Goal: Task Accomplishment & Management: Manage account settings

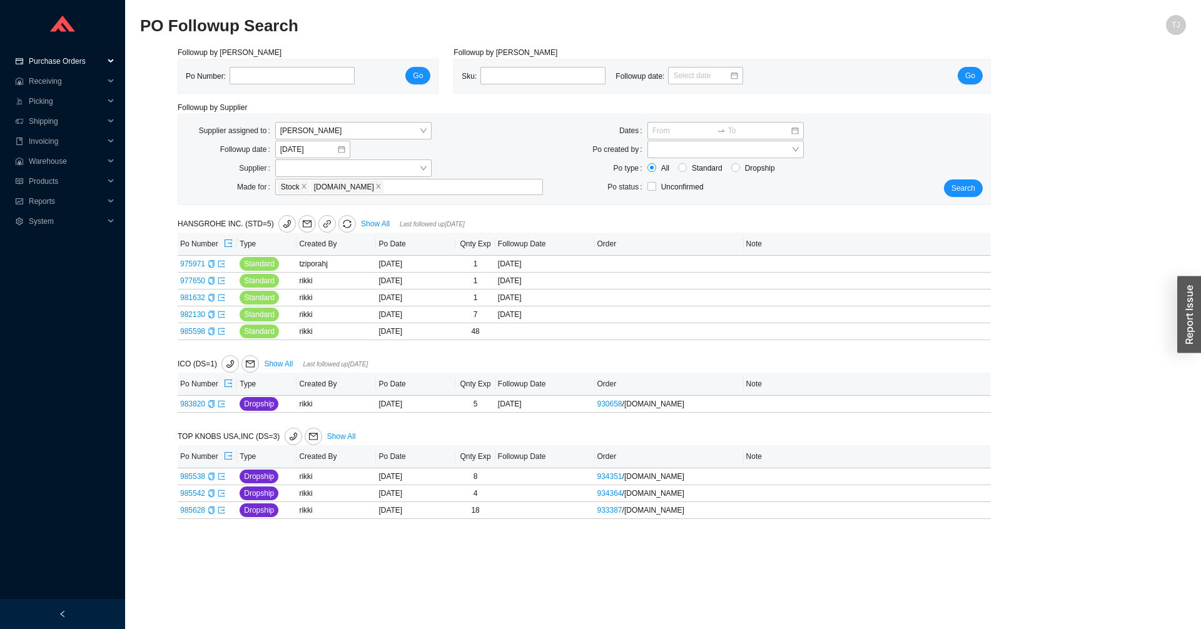
click at [58, 67] on span "Purchase Orders" at bounding box center [66, 61] width 75 height 20
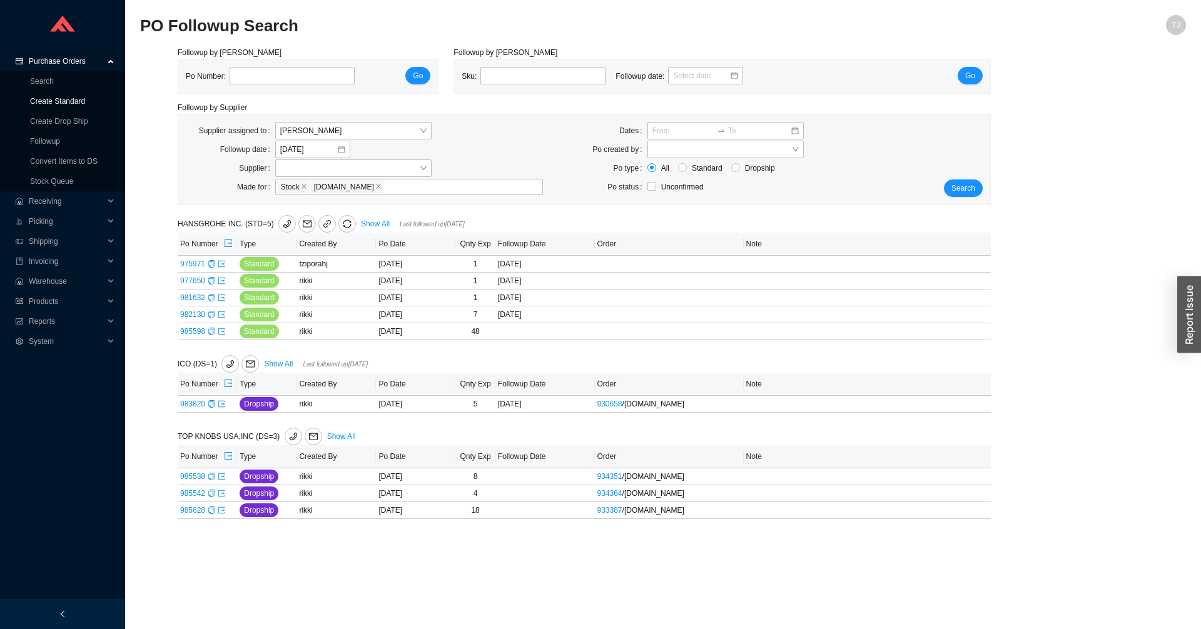
click at [56, 97] on link "Create Standard" at bounding box center [57, 101] width 55 height 9
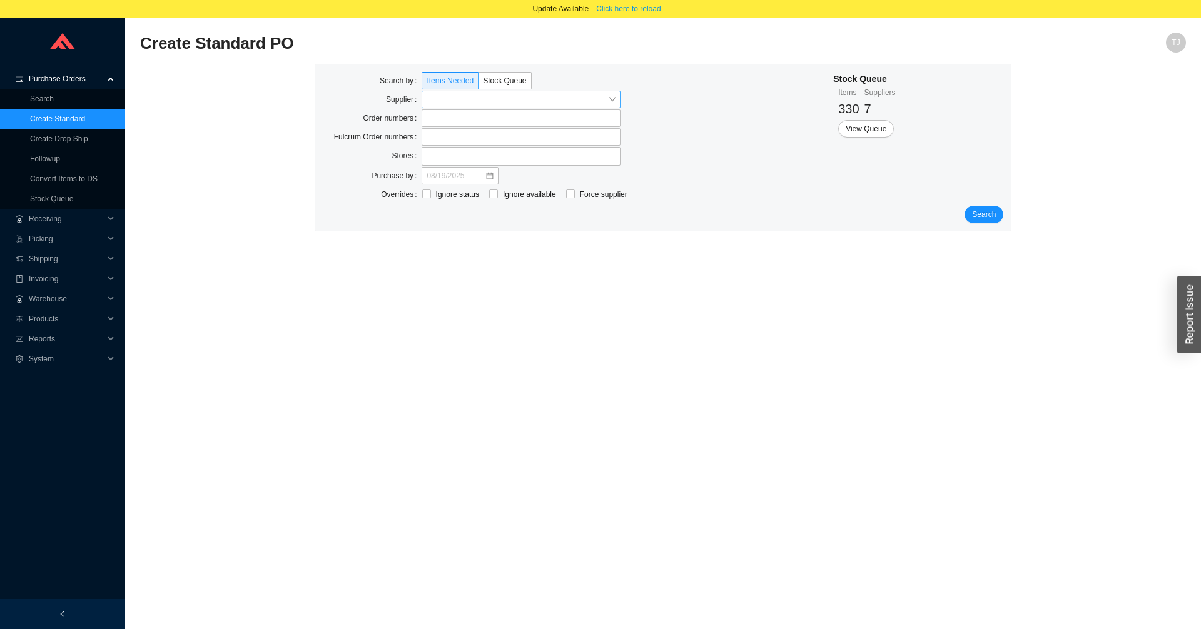
click at [442, 100] on input "search" at bounding box center [516, 99] width 181 height 16
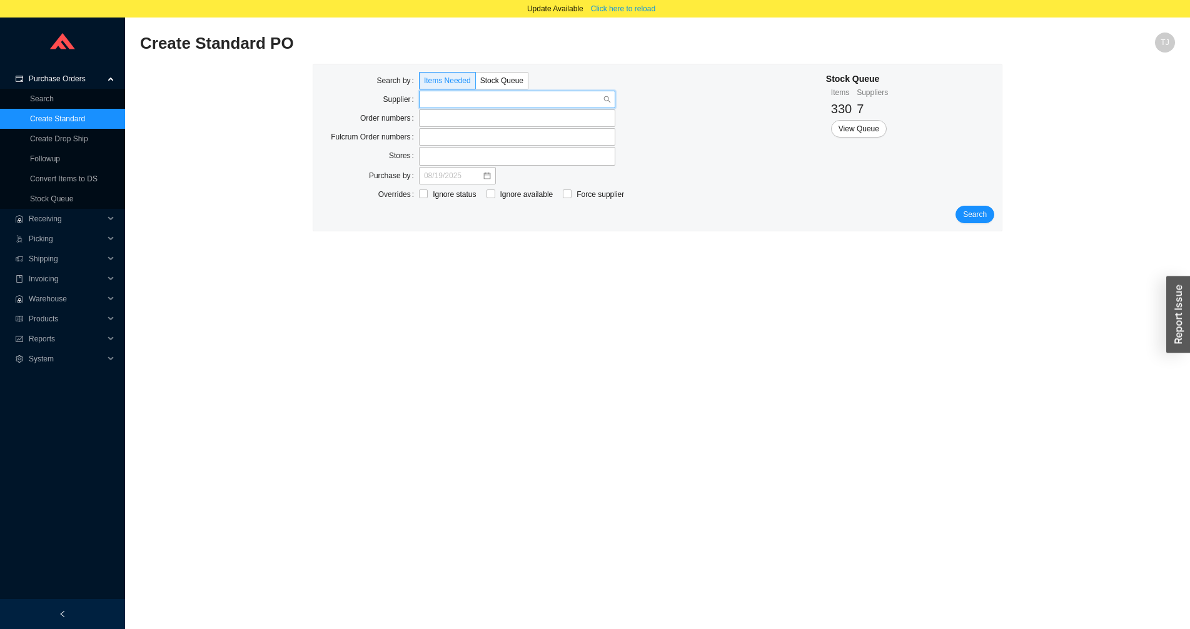
click at [440, 114] on div "(Default Supplier)" at bounding box center [517, 122] width 196 height 18
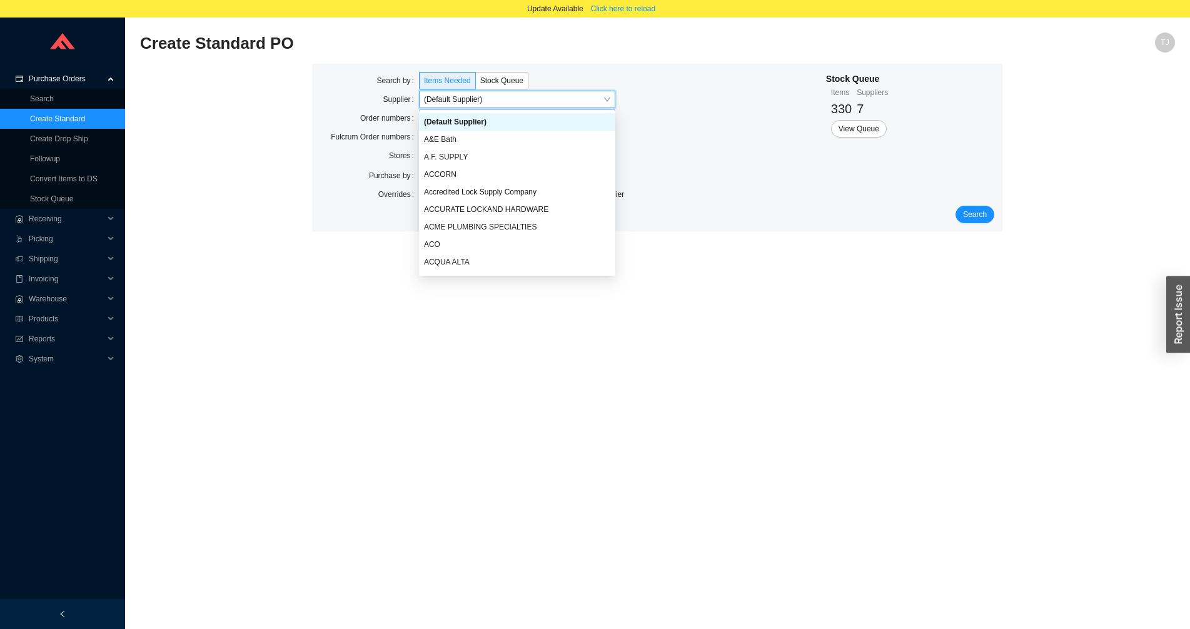
paste input "919640"
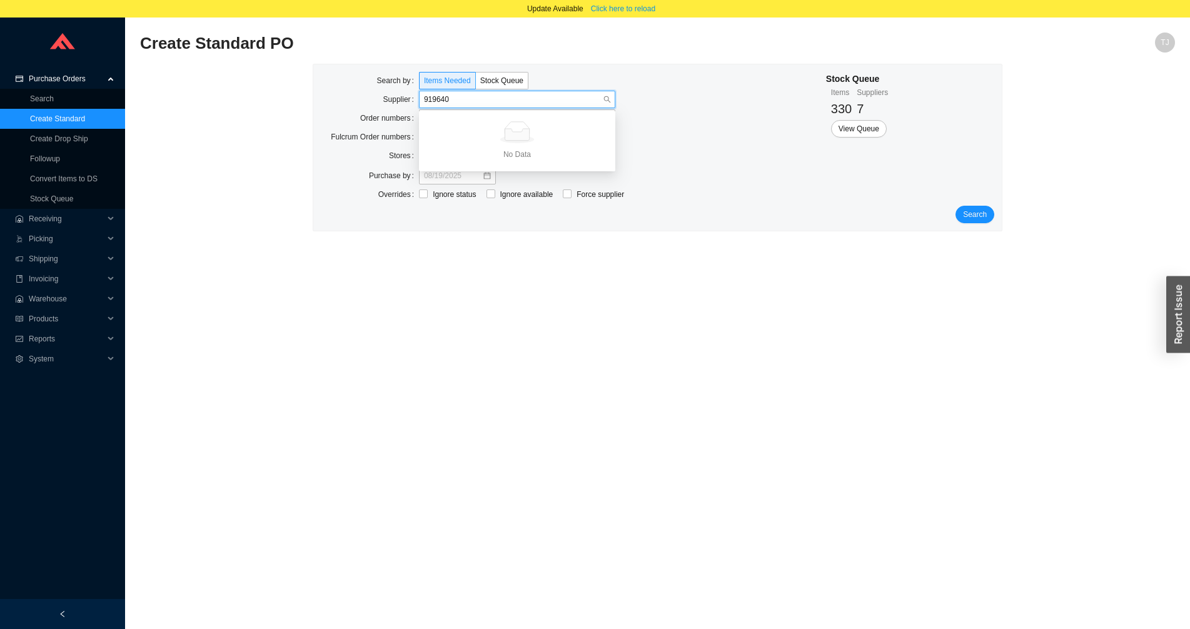
type input "919640"
click at [682, 106] on div "Supplier" at bounding box center [573, 100] width 505 height 19
click at [578, 114] on label at bounding box center [517, 118] width 196 height 18
click at [430, 114] on input at bounding box center [425, 118] width 9 height 14
click at [977, 218] on span "Search" at bounding box center [975, 215] width 24 height 13
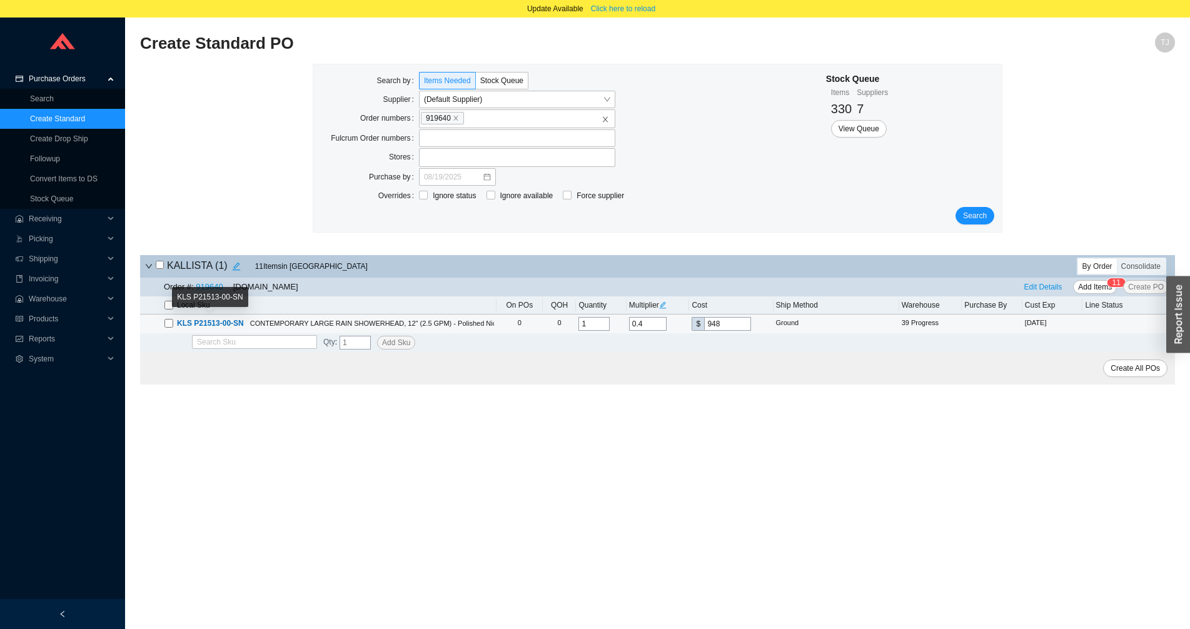
click at [172, 326] on input "checkbox" at bounding box center [168, 323] width 9 height 9
checkbox input "true"
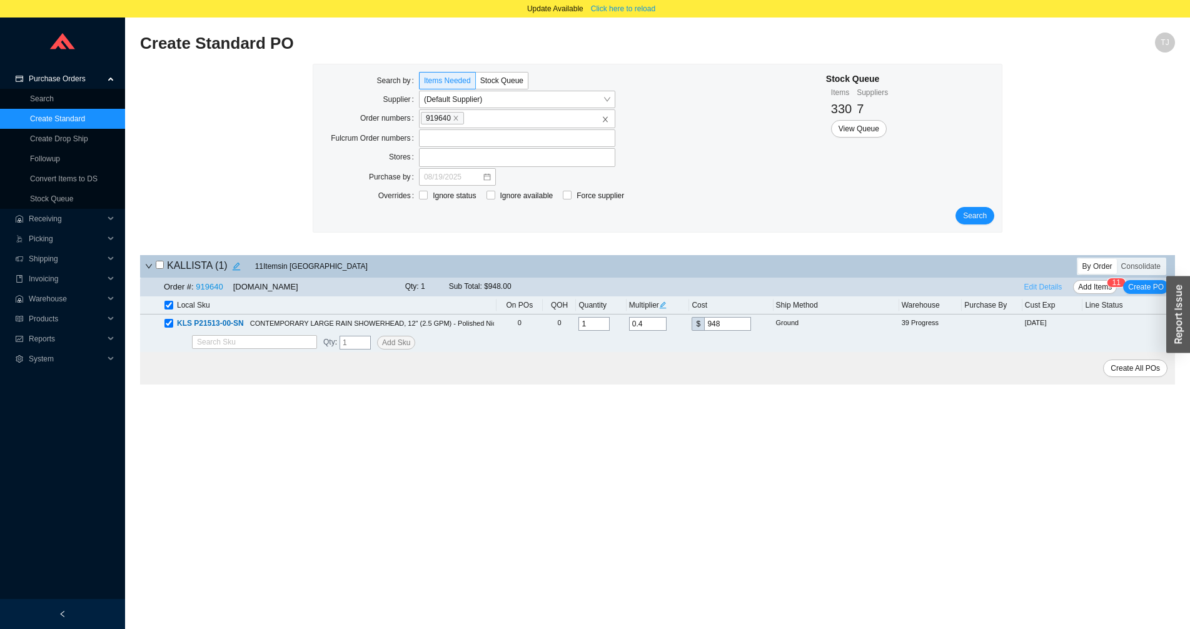
click at [1040, 285] on span "Edit Details" at bounding box center [1043, 287] width 38 height 13
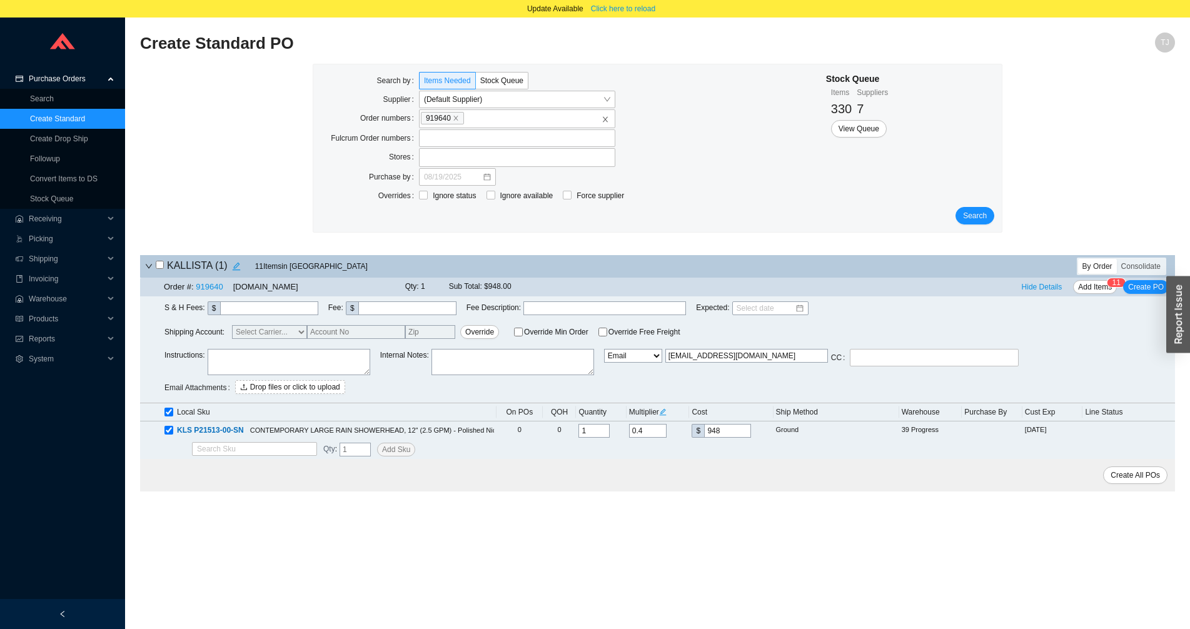
click at [604, 349] on select "Email Email Buyer EDI Do Not Send" at bounding box center [633, 356] width 58 height 14
select select "5"
click option "Email Buyer" at bounding box center [0, 0] width 0 height 0
type input "tziporahj@homeandstone.com"
click at [1155, 291] on span "Create PO" at bounding box center [1146, 287] width 36 height 13
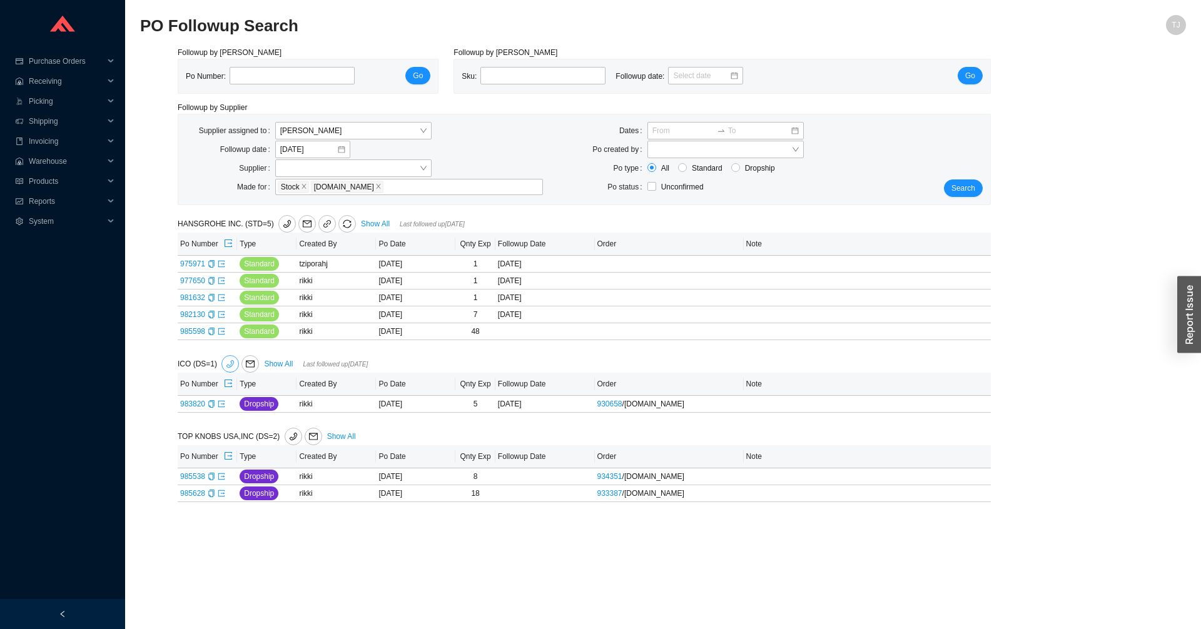
click at [226, 363] on icon "phone" at bounding box center [230, 364] width 9 height 9
click at [945, 187] on div "Search" at bounding box center [956, 159] width 68 height 75
click at [963, 186] on span "Search" at bounding box center [963, 188] width 24 height 13
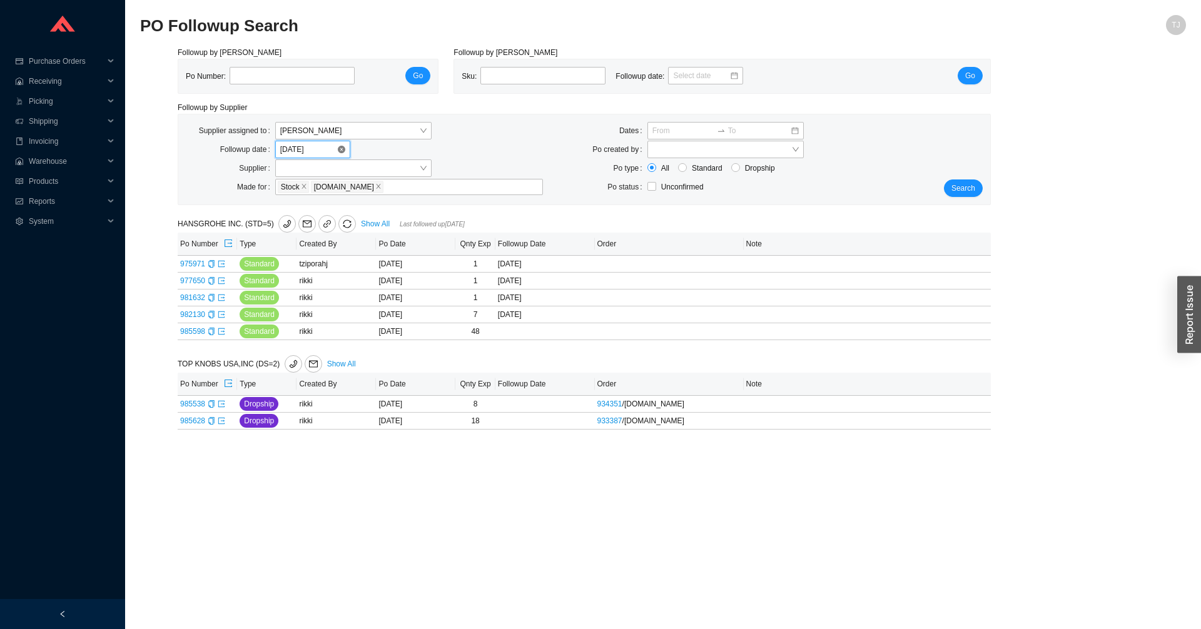
click at [303, 149] on input "[DATE]" at bounding box center [308, 149] width 56 height 13
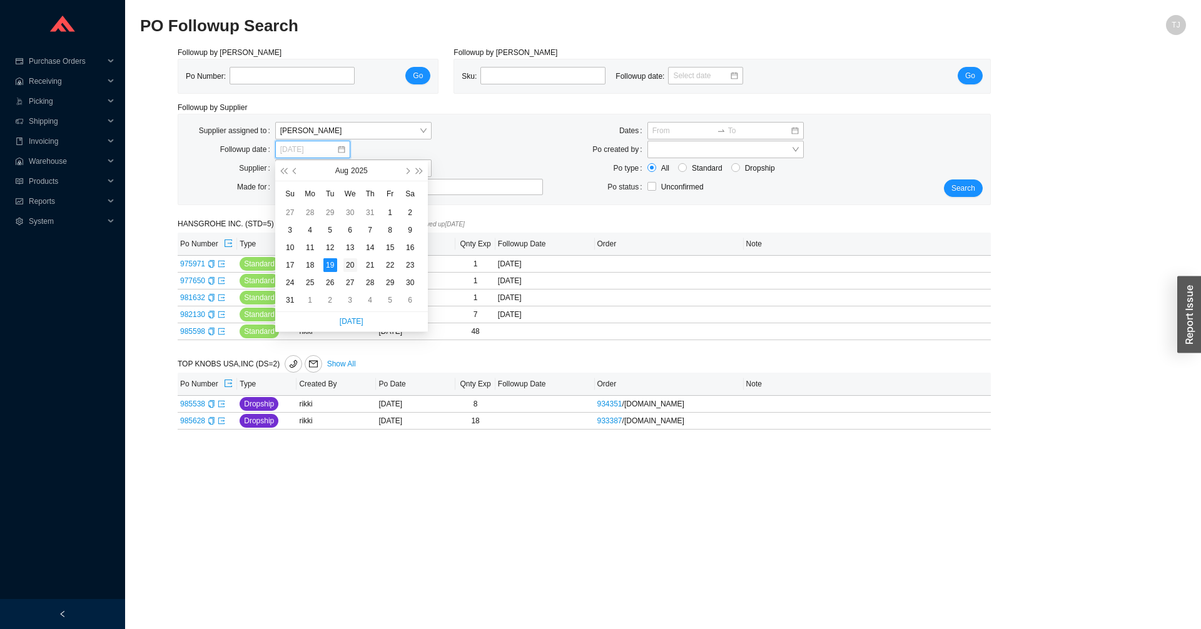
type input "[DATE]"
click at [349, 262] on div "20" at bounding box center [350, 265] width 14 height 14
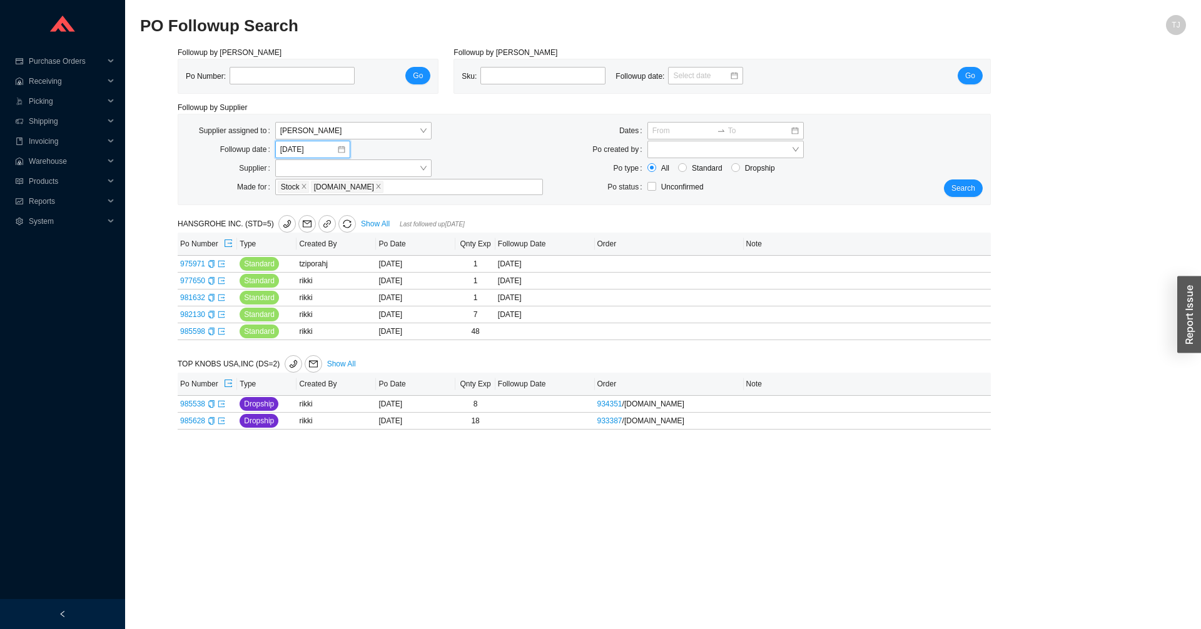
click at [972, 175] on div "Search" at bounding box center [956, 159] width 68 height 75
click at [969, 186] on span "Search" at bounding box center [963, 188] width 24 height 13
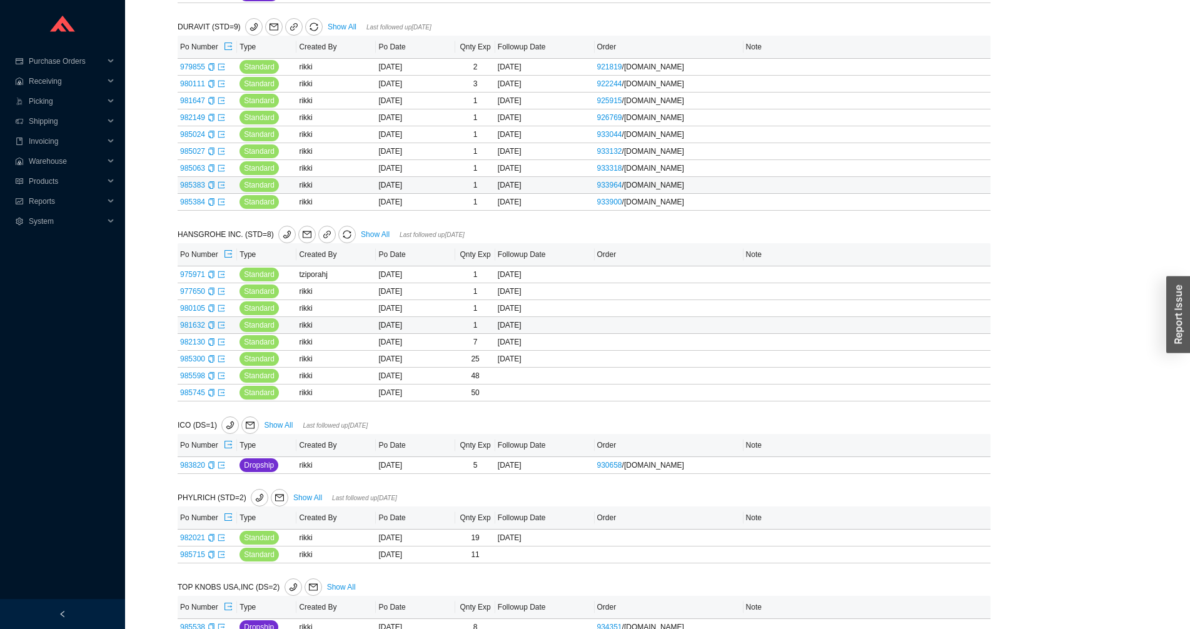
scroll to position [394, 0]
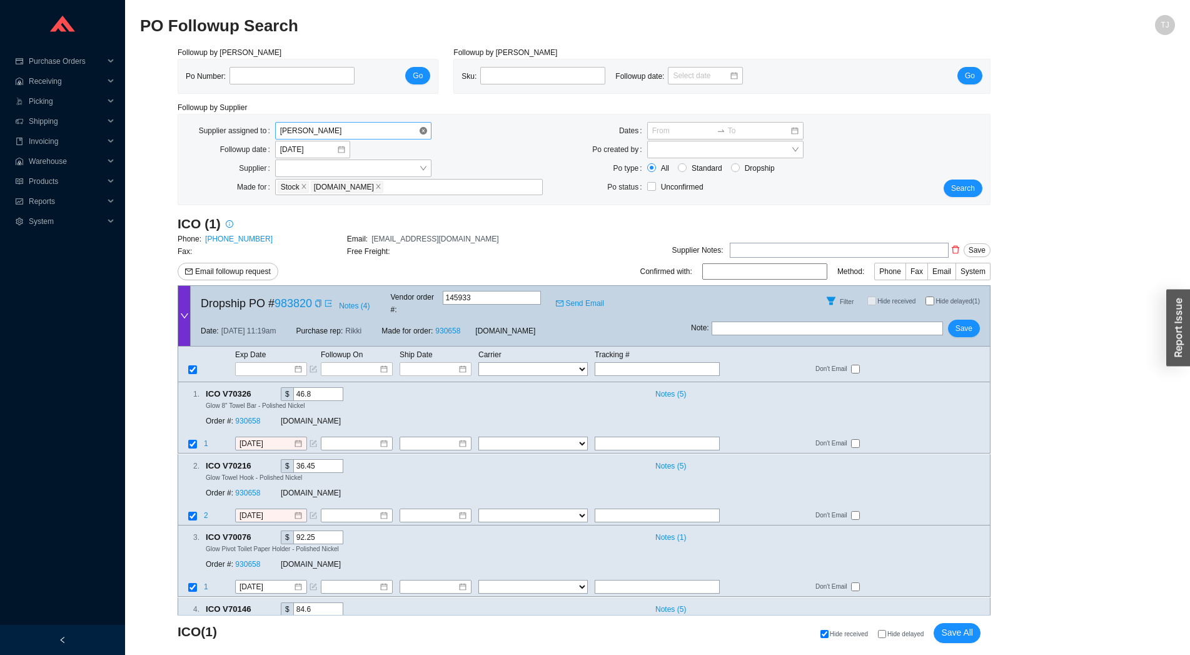
scroll to position [68, 0]
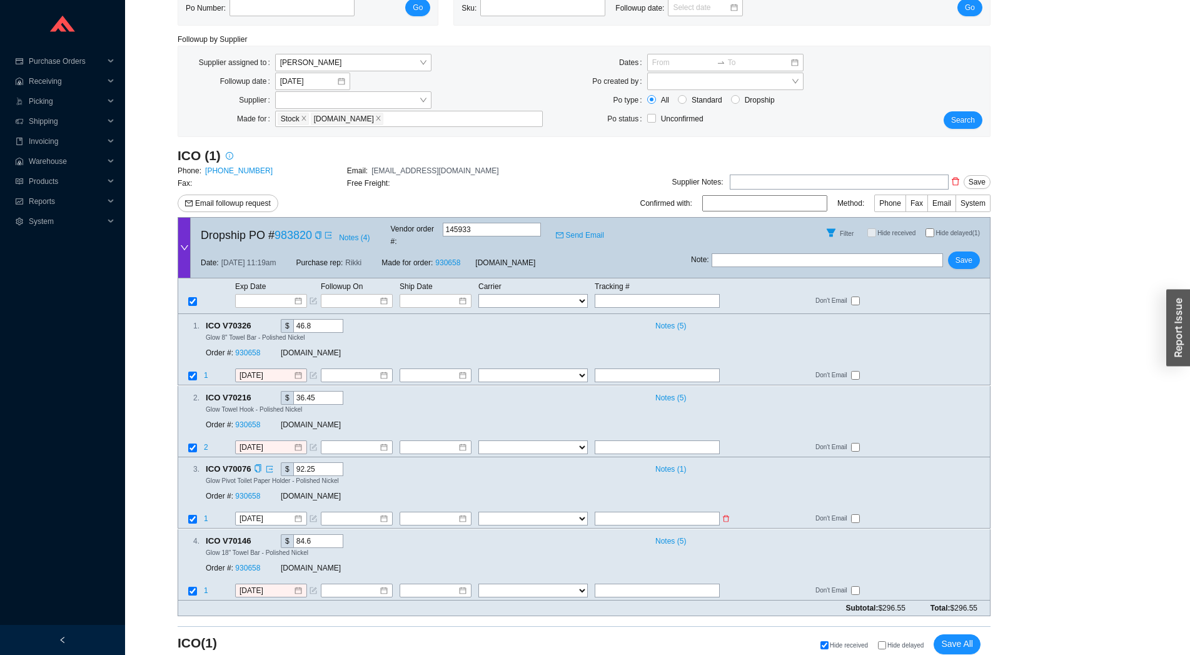
click at [192, 515] on input "checkbox" at bounding box center [192, 519] width 9 height 9
checkbox input "false"
click at [252, 349] on link "930658" at bounding box center [247, 353] width 25 height 9
click at [312, 235] on span at bounding box center [317, 235] width 10 height 13
click at [315, 232] on icon "copy" at bounding box center [319, 235] width 8 height 8
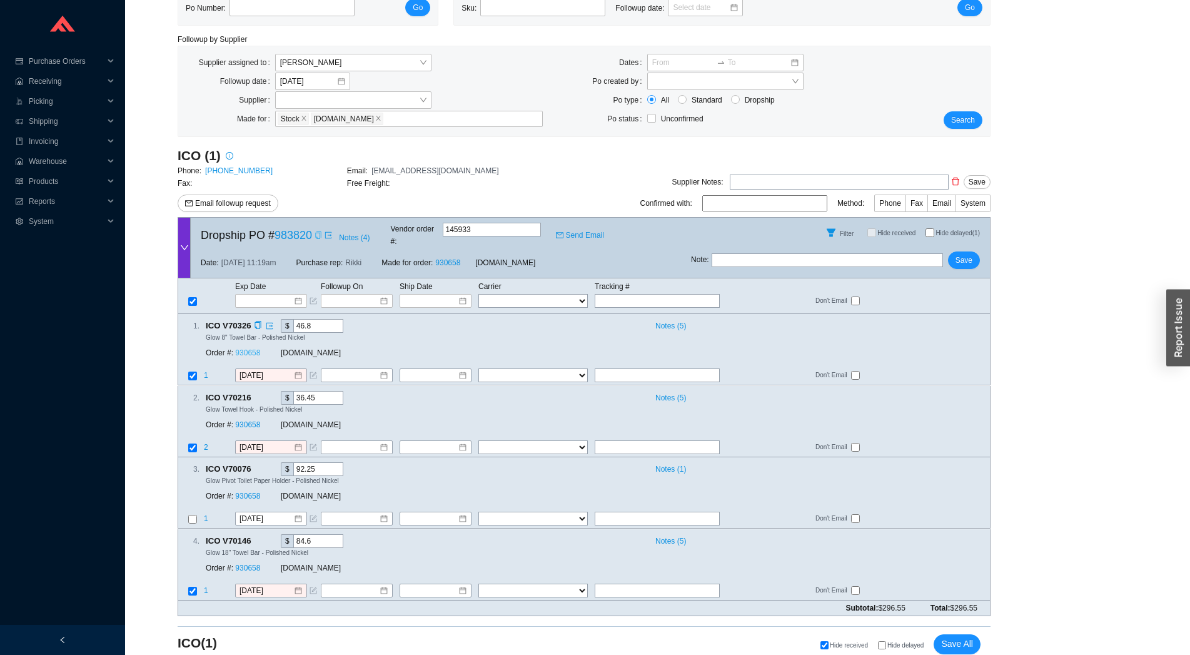
click at [236, 349] on link "930658" at bounding box center [247, 353] width 25 height 9
click at [265, 295] on input at bounding box center [266, 301] width 53 height 13
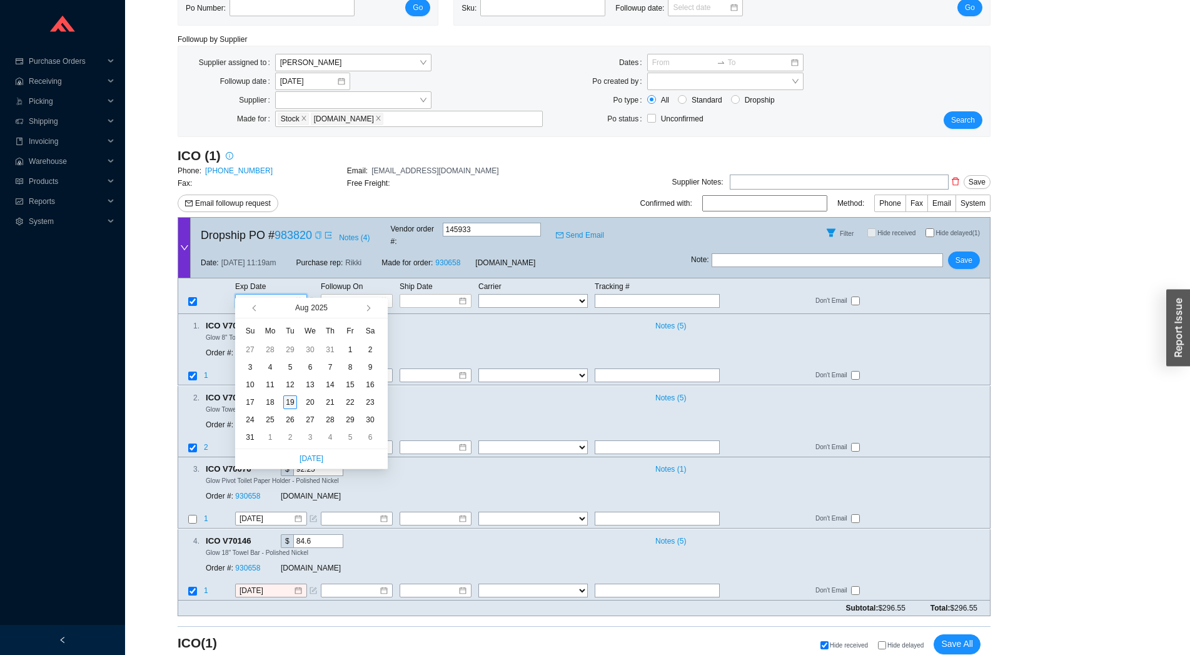
type input "[DATE]"
click at [290, 402] on div "19" at bounding box center [290, 402] width 14 height 14
type input "[DATE]"
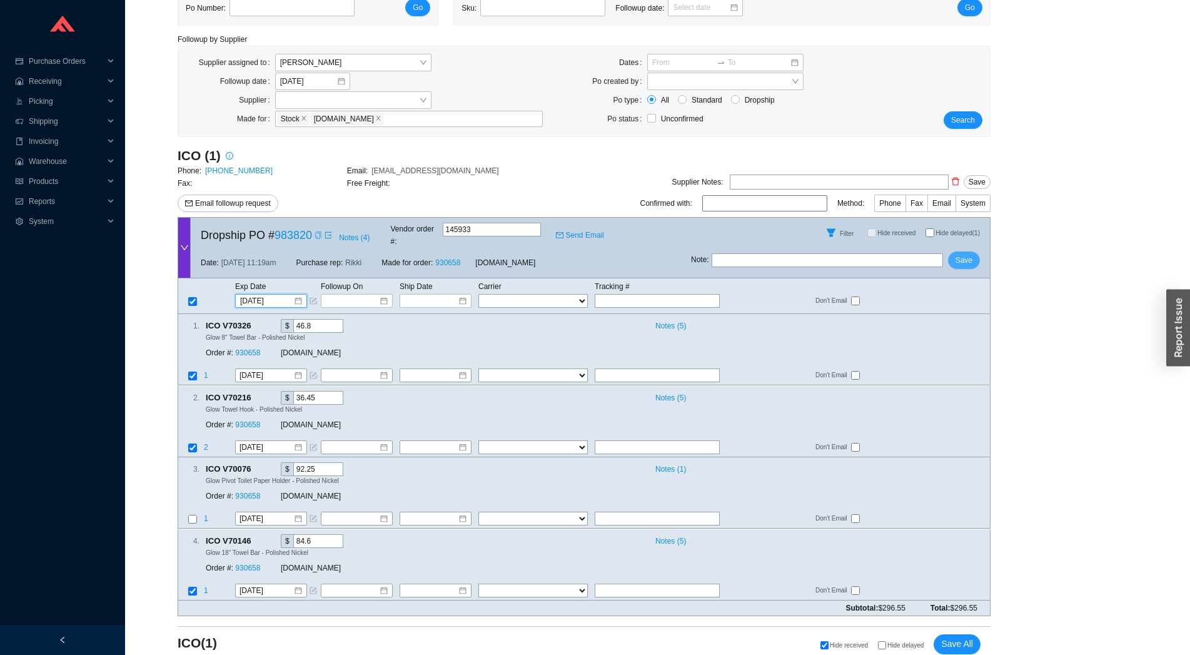
click at [968, 254] on span "Save" at bounding box center [964, 260] width 17 height 13
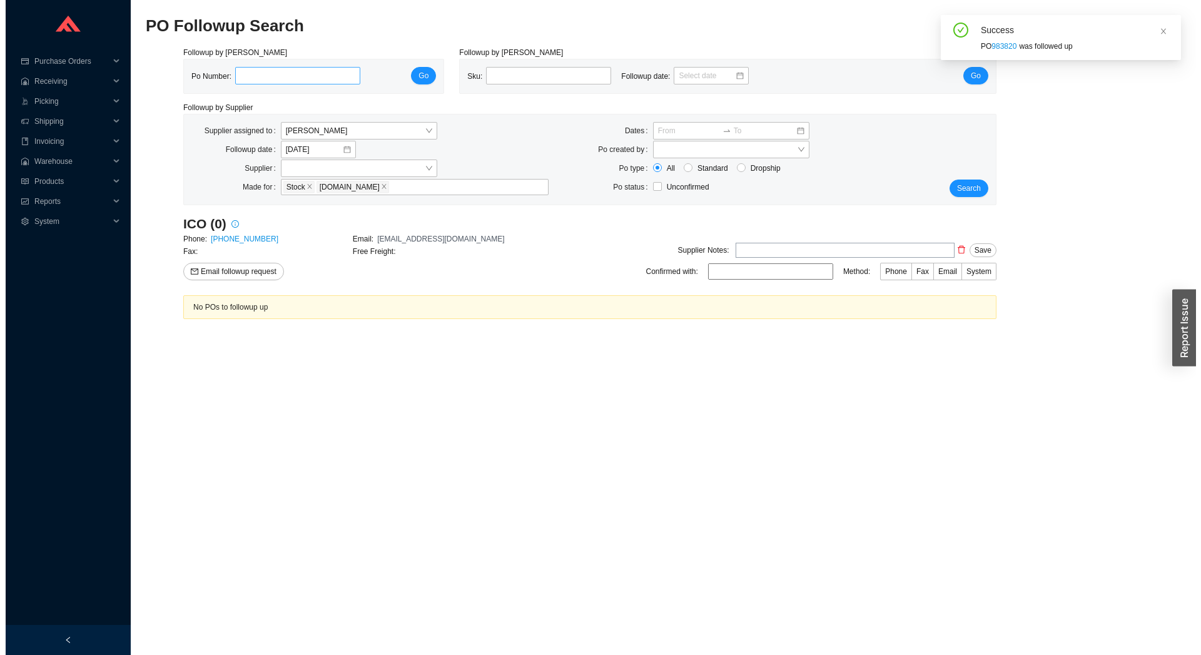
scroll to position [0, 0]
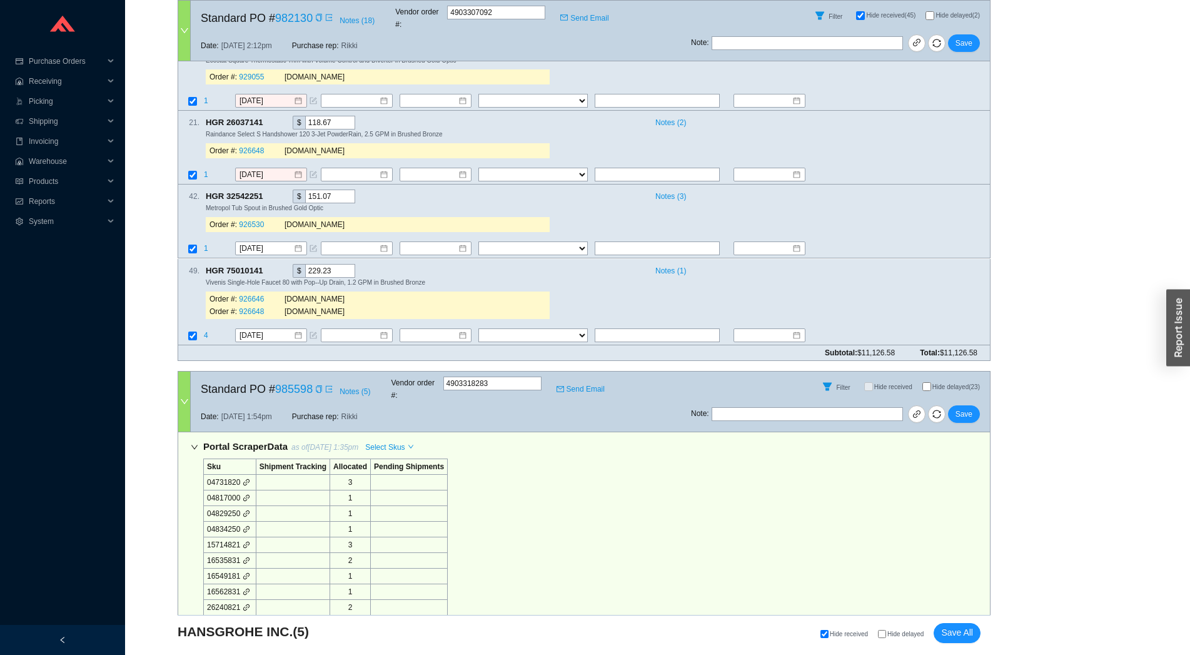
scroll to position [2488, 0]
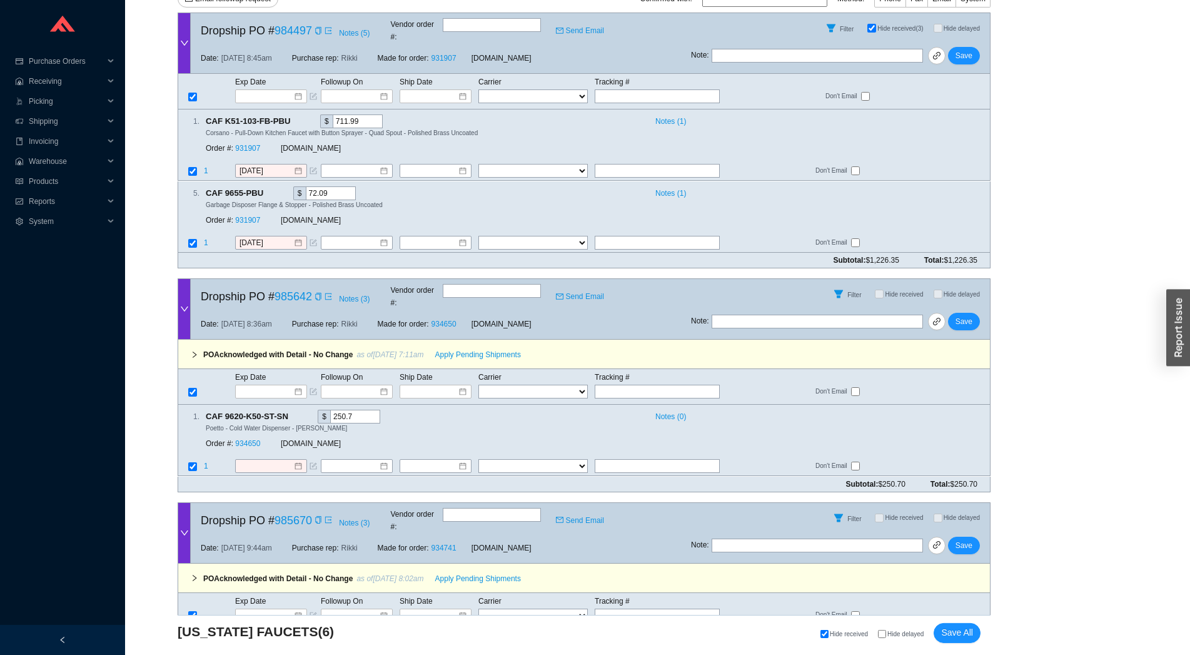
scroll to position [276, 0]
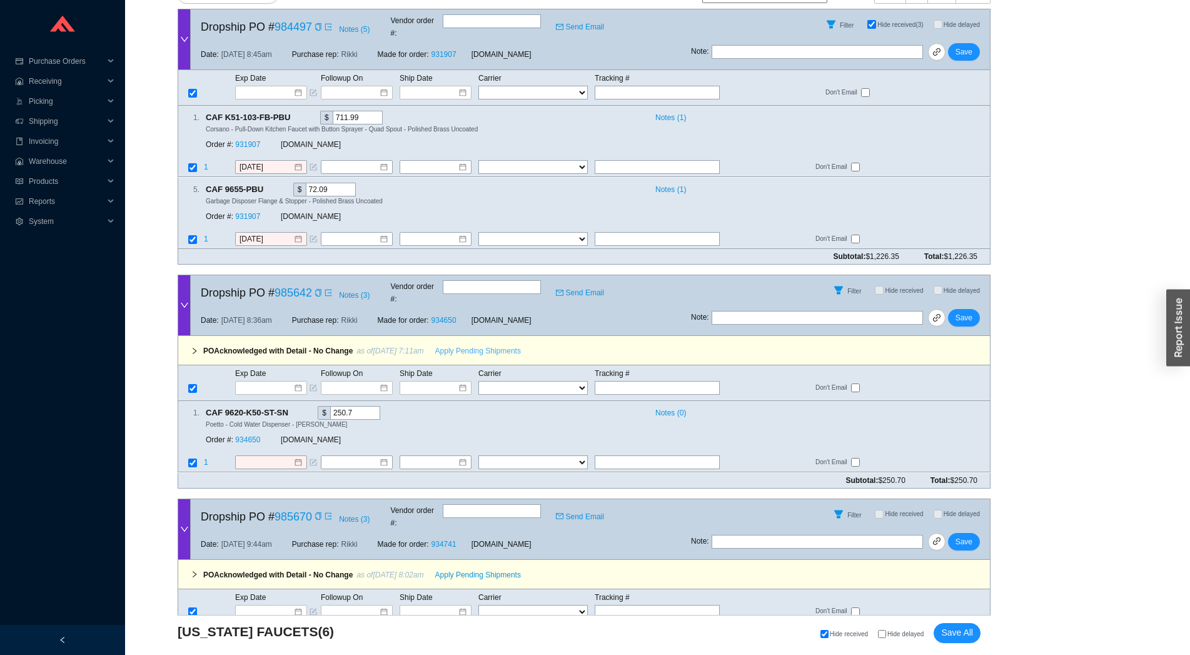
click at [445, 345] on span "Apply Pending Shipments" at bounding box center [478, 351] width 86 height 13
click at [248, 436] on link "934650" at bounding box center [247, 440] width 25 height 9
click at [353, 456] on input at bounding box center [352, 462] width 54 height 13
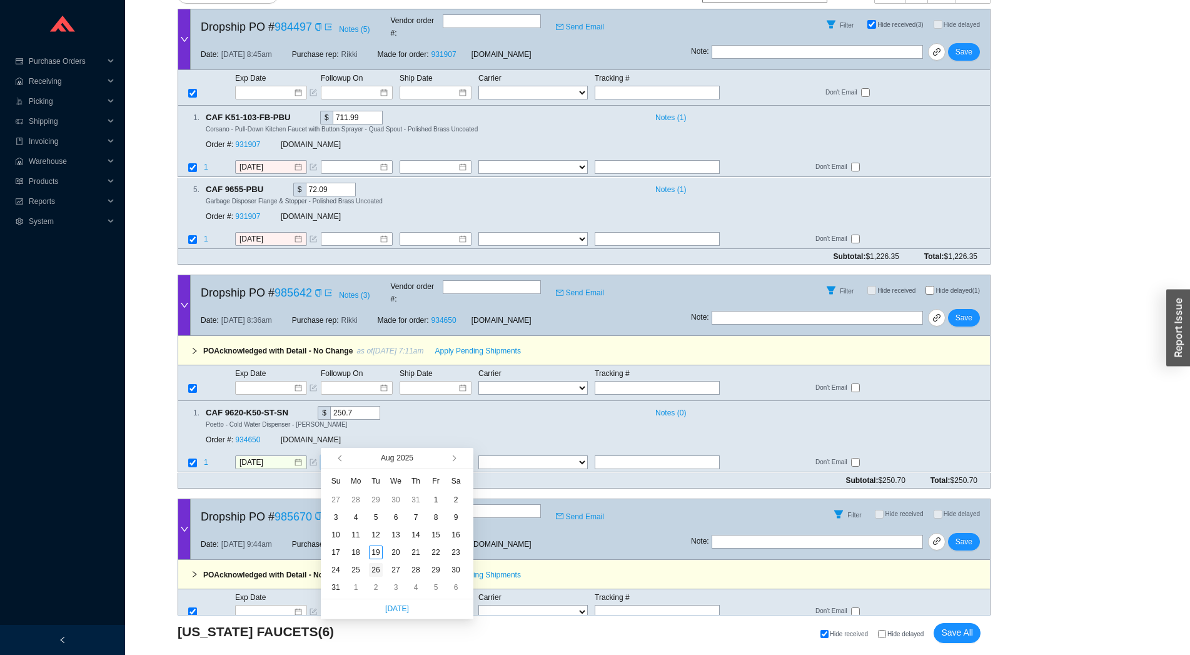
type input "[DATE]"
click at [382, 568] on div "26" at bounding box center [376, 570] width 14 height 14
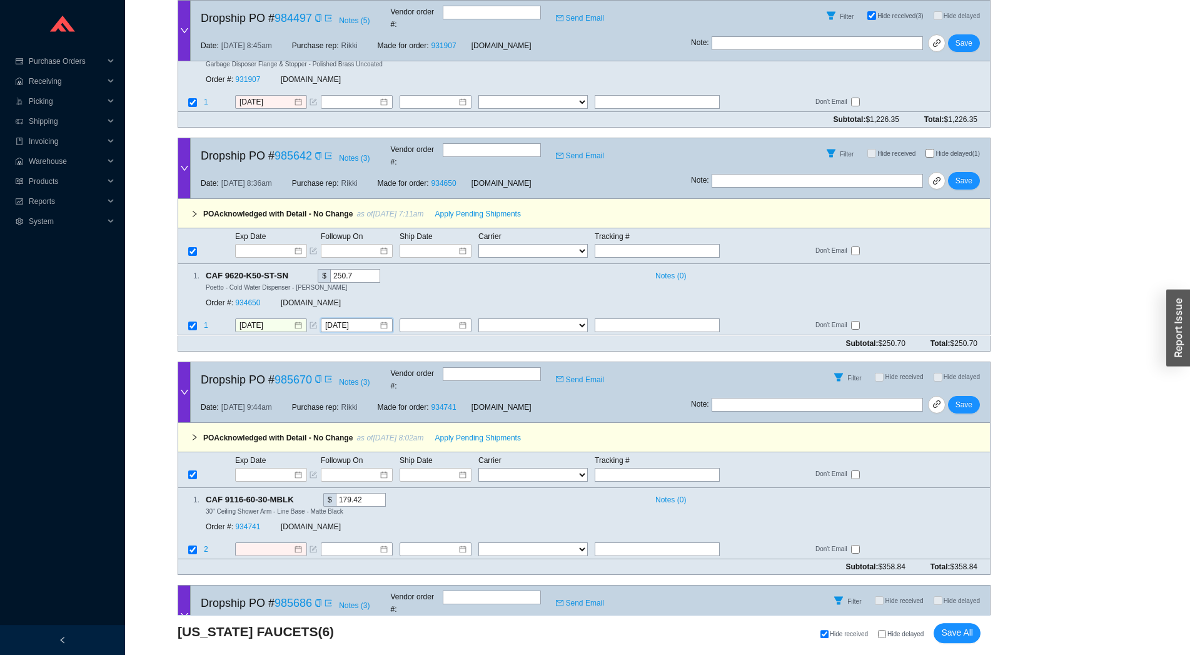
scroll to position [553, 0]
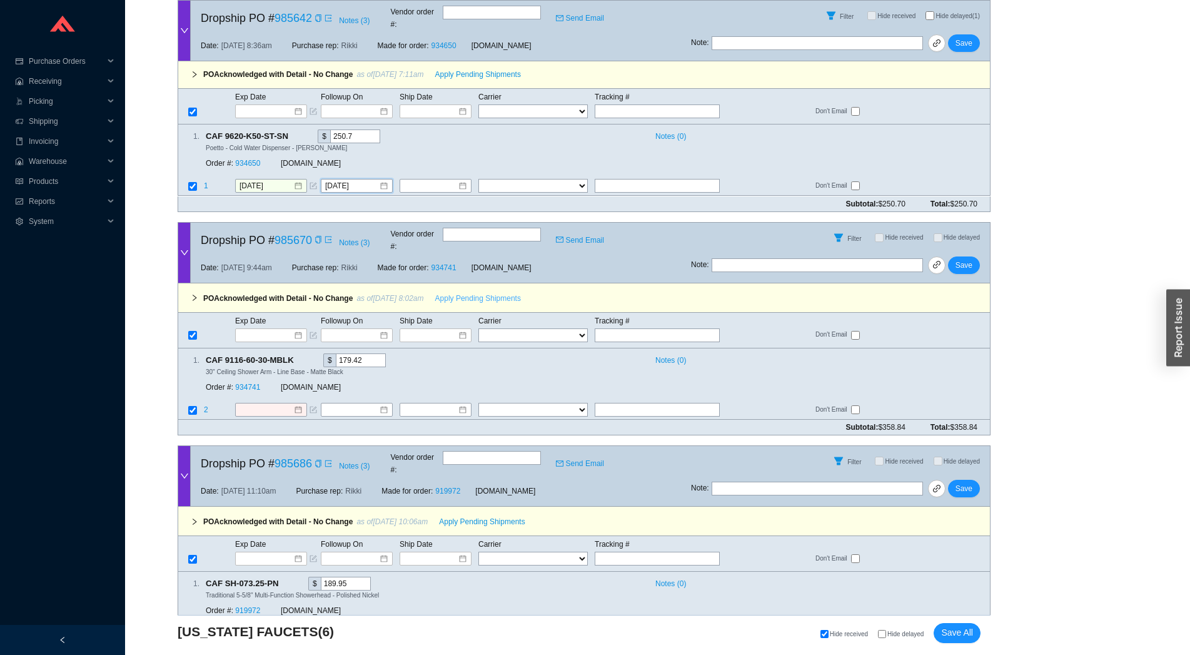
click at [465, 292] on span "Apply Pending Shipments" at bounding box center [478, 298] width 86 height 13
click at [246, 383] on link "934741" at bounding box center [247, 387] width 25 height 9
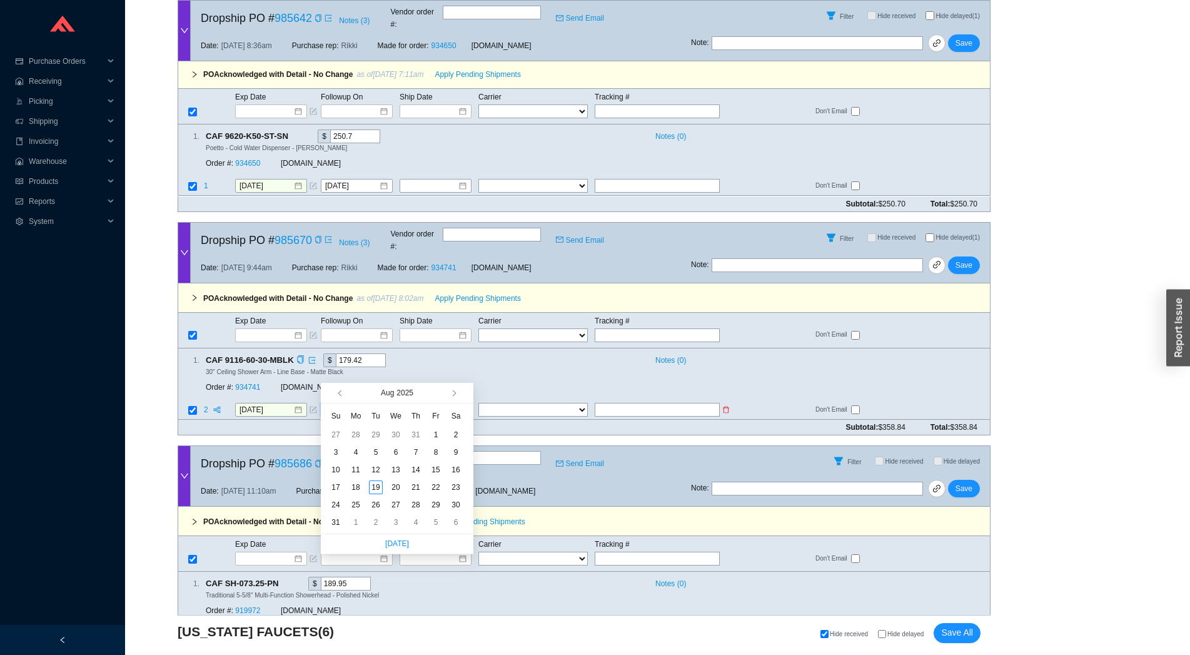
click at [336, 403] on input at bounding box center [352, 409] width 54 height 13
type input "[DATE]"
click at [376, 507] on div "26" at bounding box center [376, 505] width 14 height 14
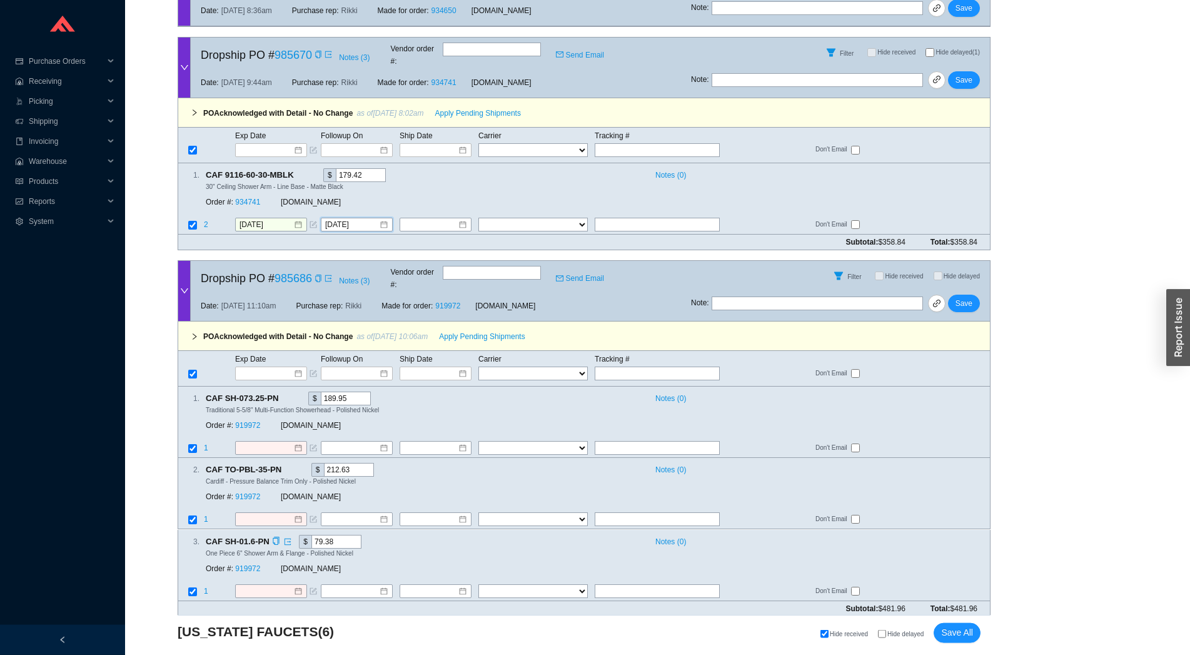
scroll to position [829, 0]
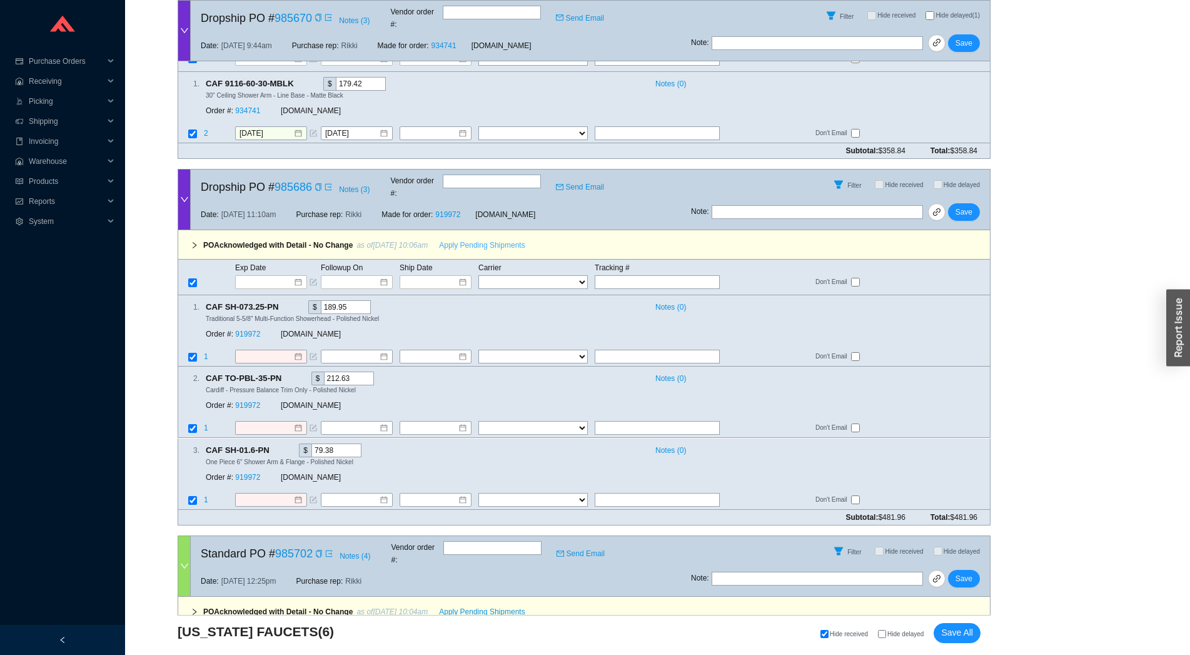
click at [465, 239] on span "Apply Pending Shipments" at bounding box center [482, 245] width 86 height 13
click at [245, 330] on link "919972" at bounding box center [247, 334] width 25 height 9
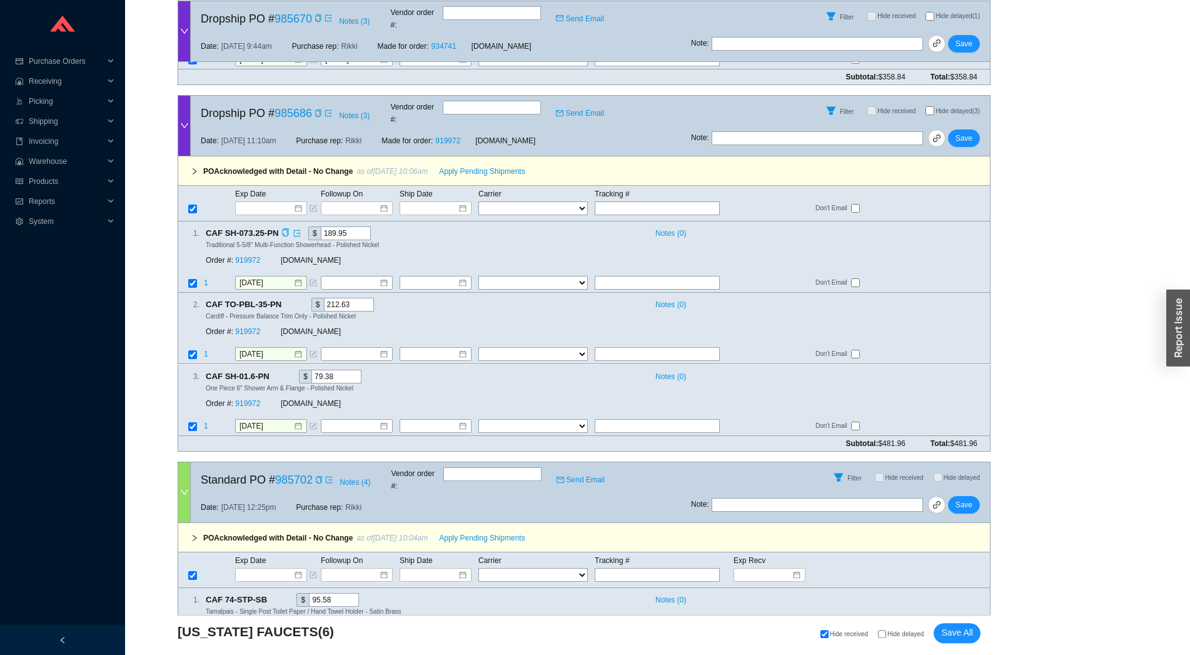
scroll to position [1106, 0]
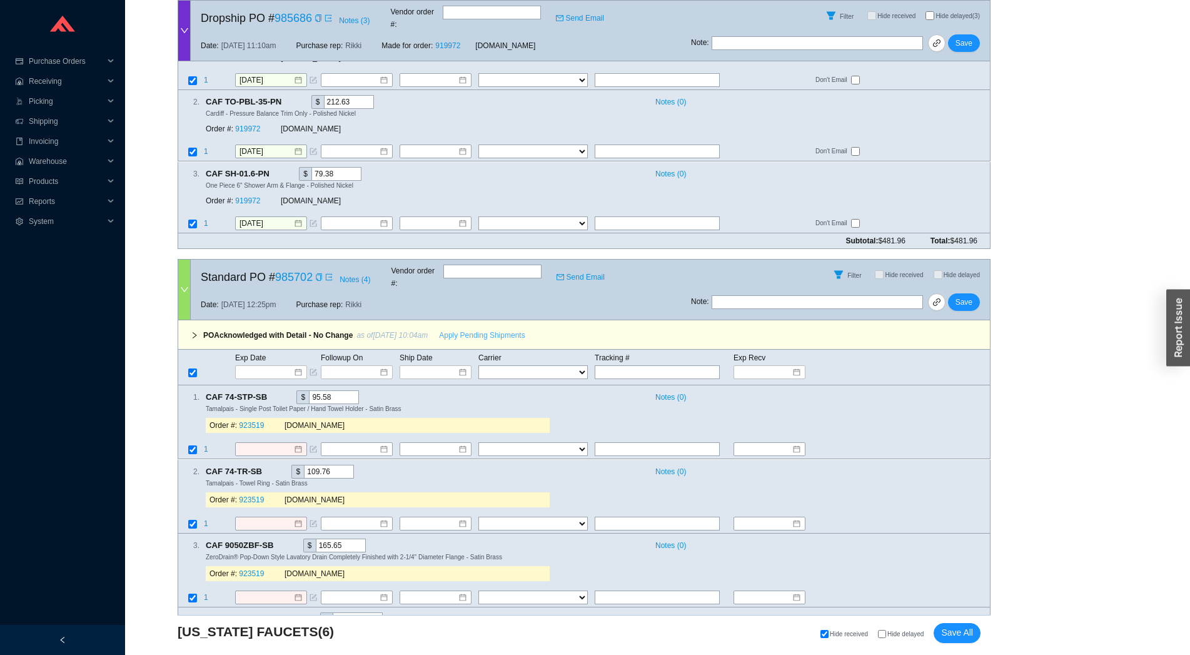
click at [467, 329] on span "Apply Pending Shipments" at bounding box center [482, 335] width 86 height 13
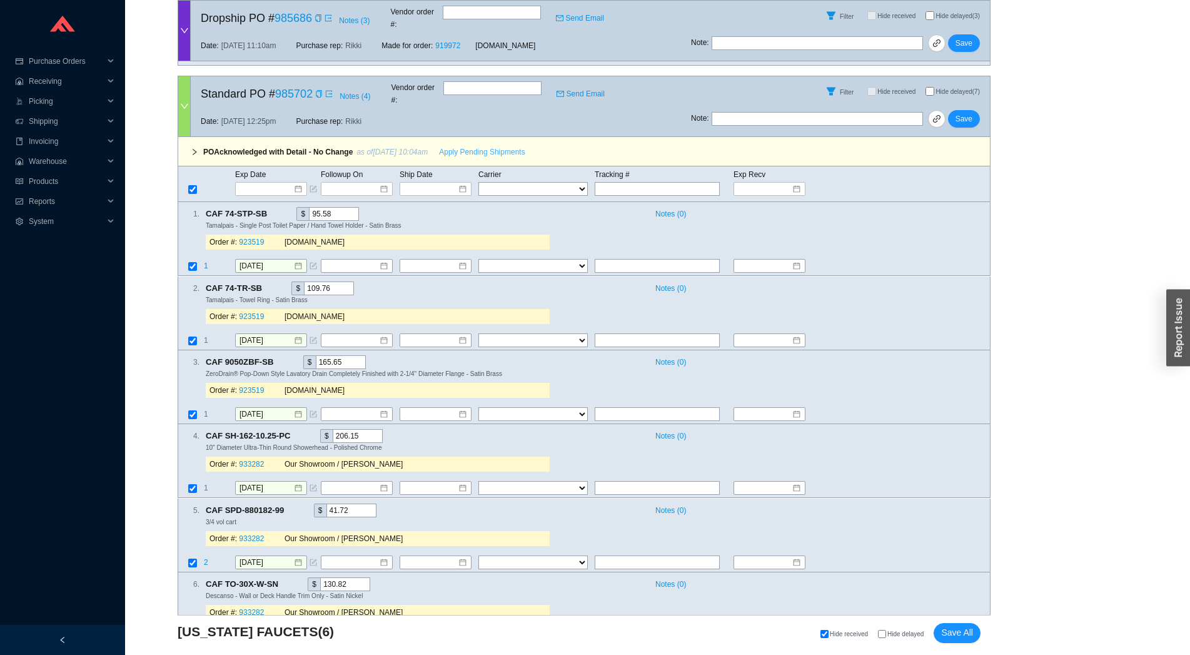
scroll to position [1382, 0]
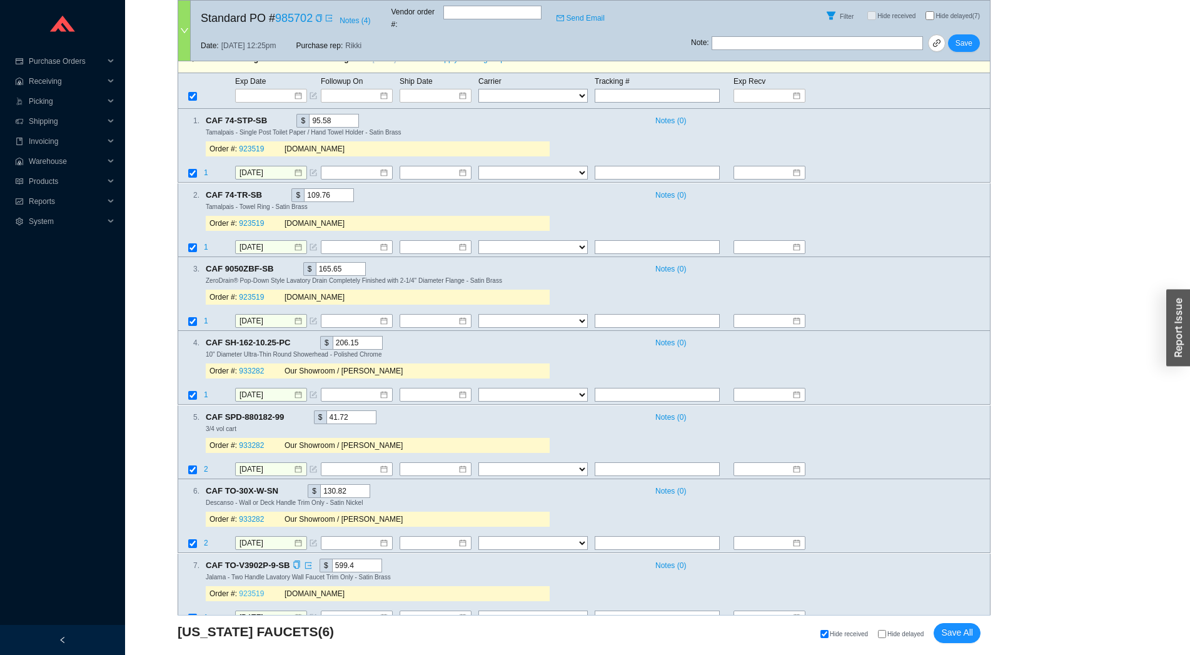
click at [250, 589] on link "923519" at bounding box center [251, 593] width 25 height 9
click at [258, 315] on input "[DATE]" at bounding box center [267, 321] width 54 height 13
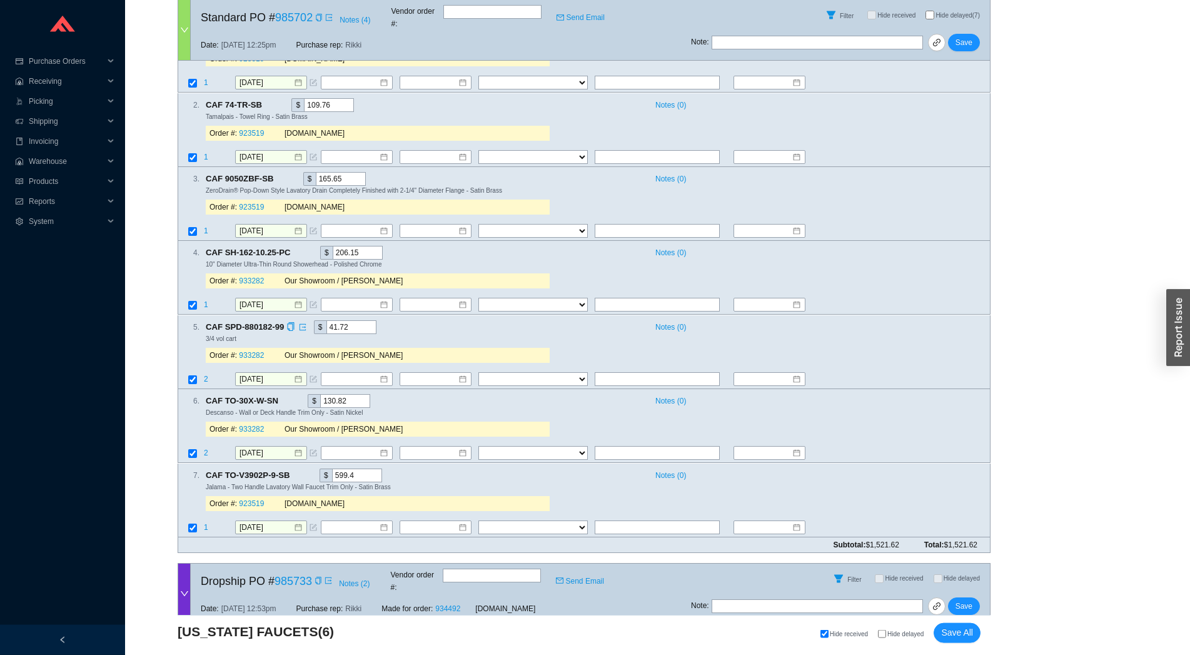
scroll to position [1544, 0]
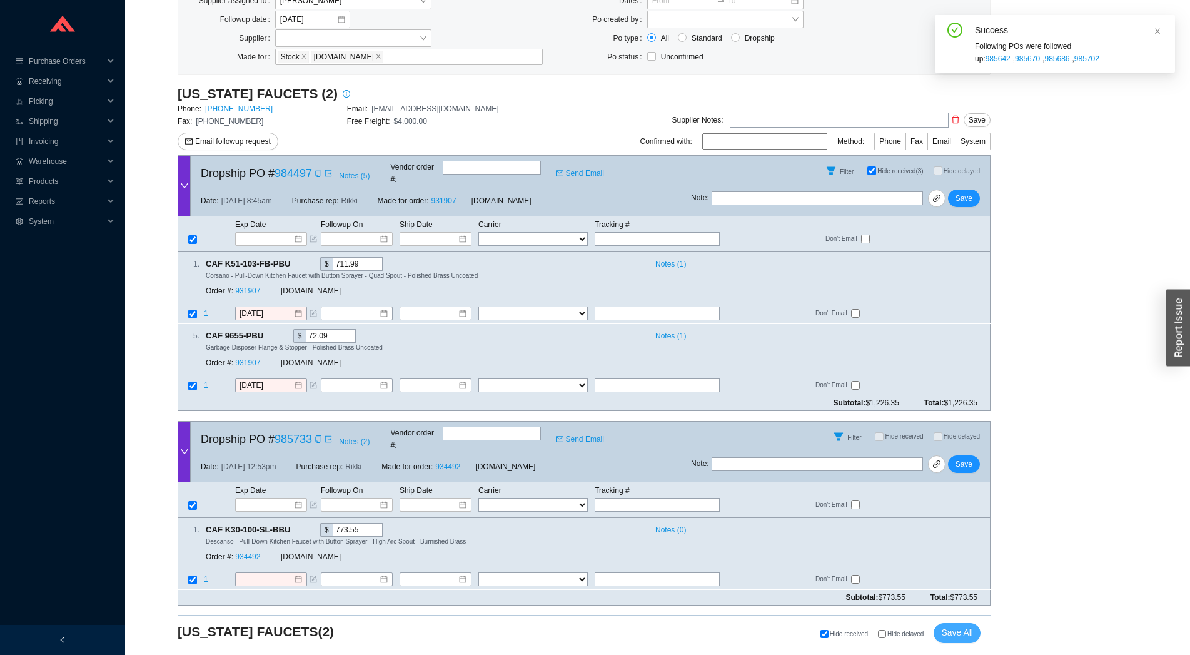
scroll to position [106, 0]
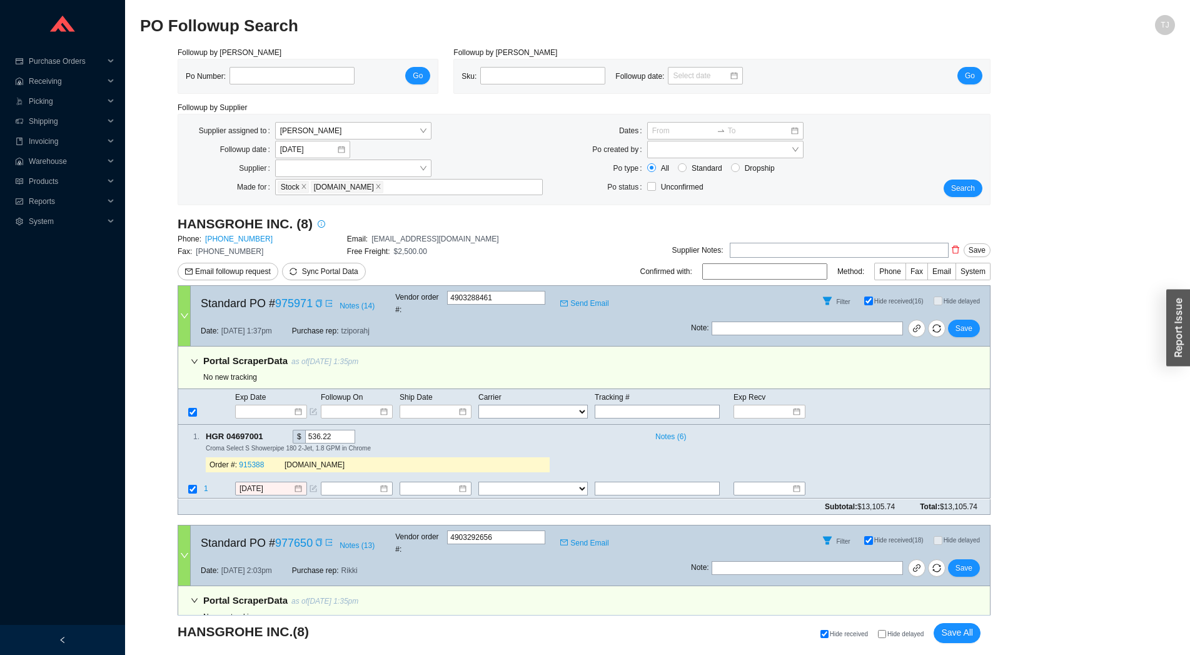
click at [902, 637] on span "Hide delayed" at bounding box center [905, 633] width 36 height 7
click at [886, 638] on input "Hide delayed" at bounding box center [882, 634] width 8 height 8
checkbox input "true"
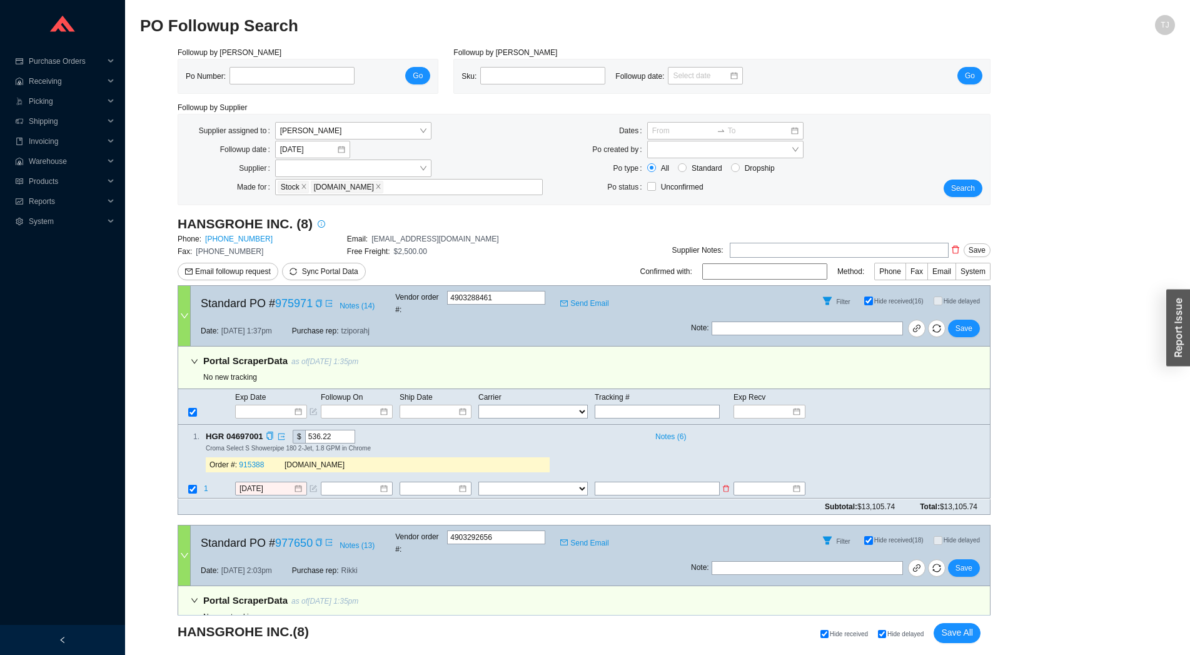
checkbox input "true"
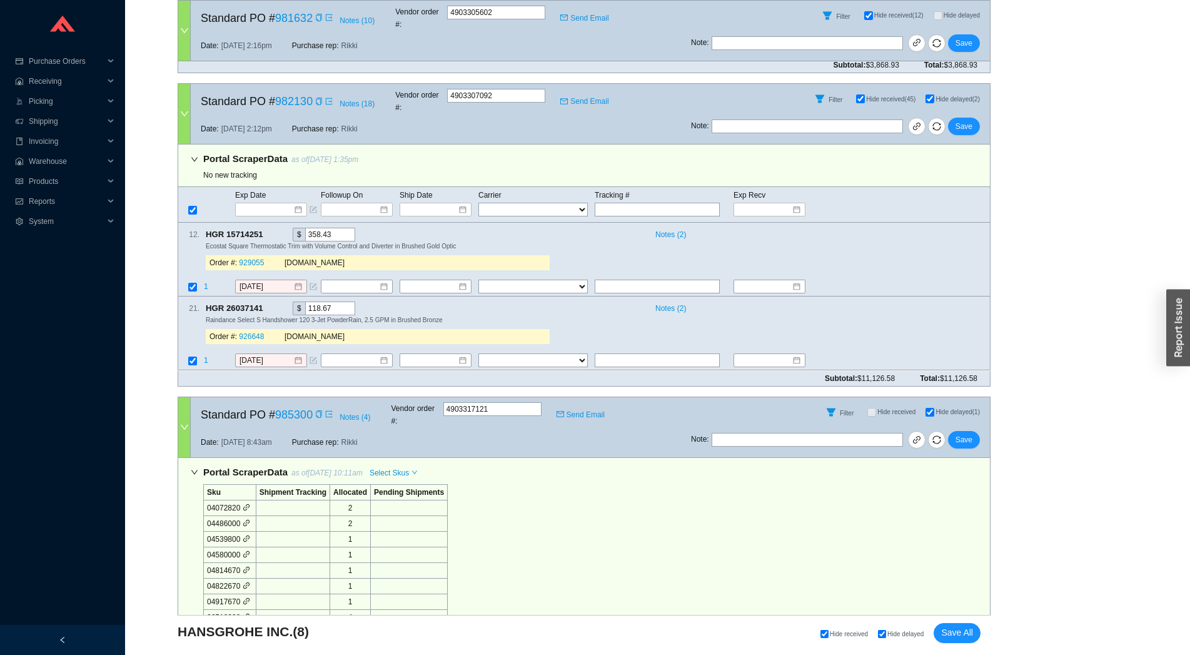
scroll to position [1156, 0]
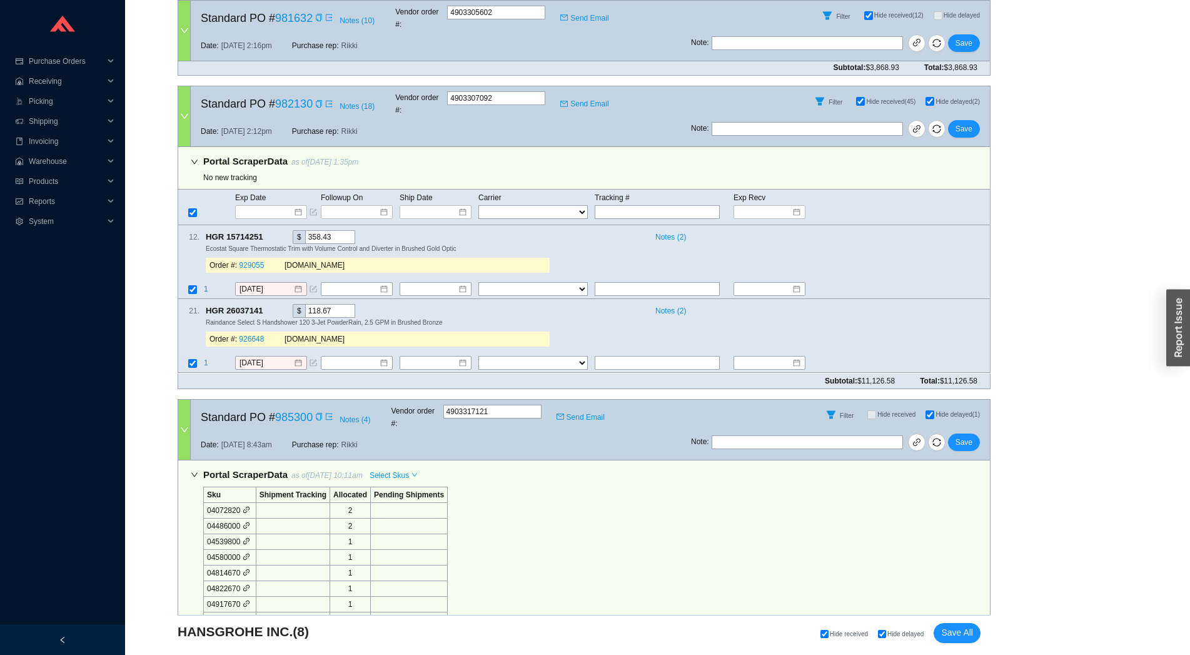
click at [196, 471] on icon "down" at bounding box center [195, 475] width 8 height 8
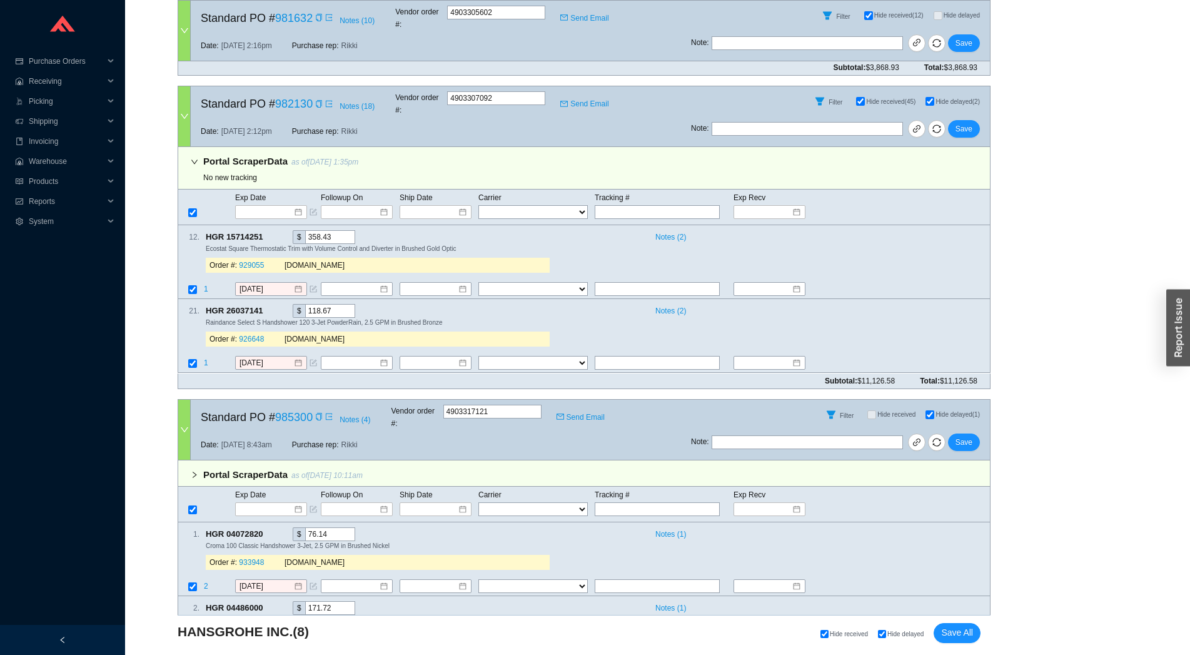
click at [184, 400] on div at bounding box center [184, 430] width 13 height 60
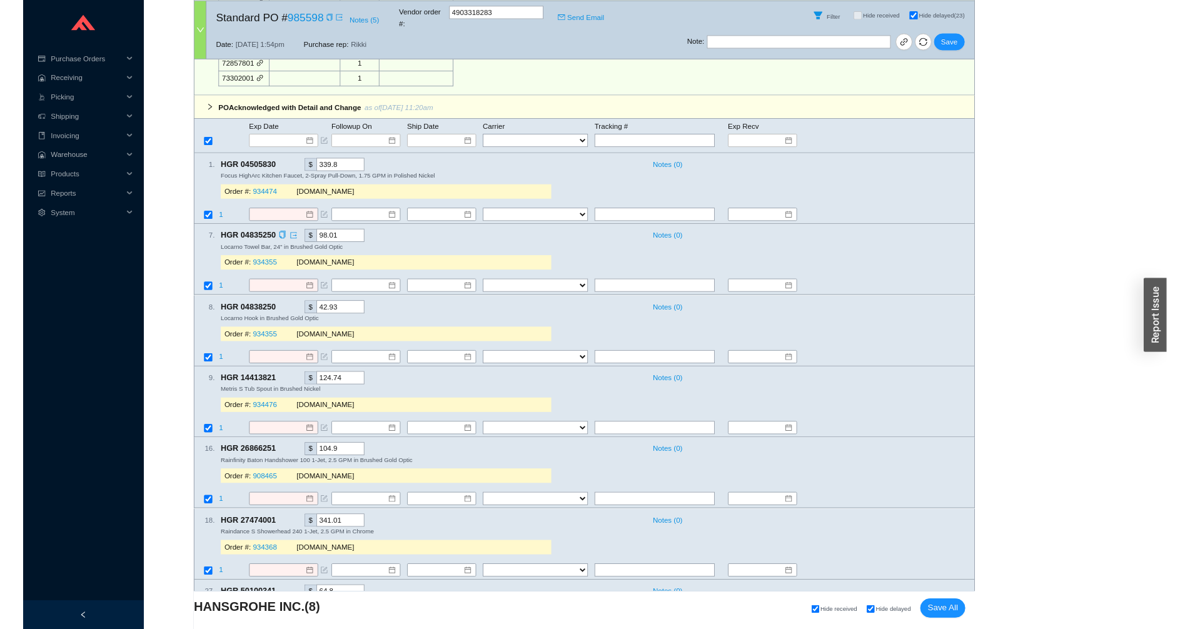
scroll to position [1847, 0]
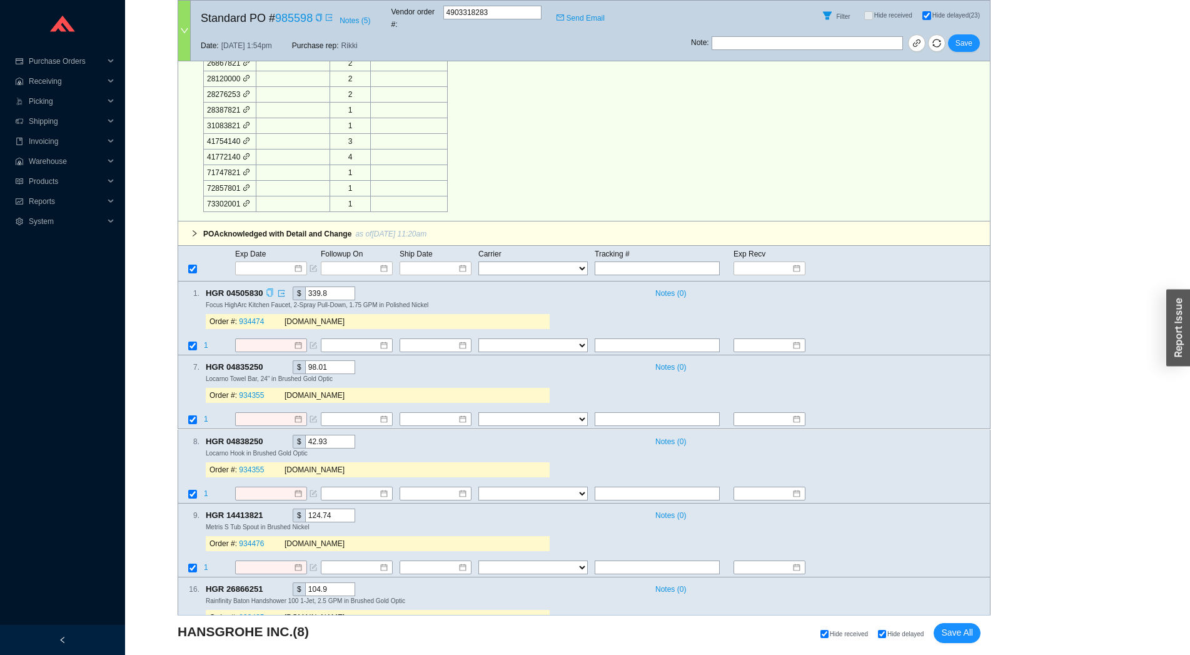
click at [270, 288] on icon "copy" at bounding box center [270, 292] width 8 height 8
click at [206, 341] on span "1" at bounding box center [206, 345] width 4 height 9
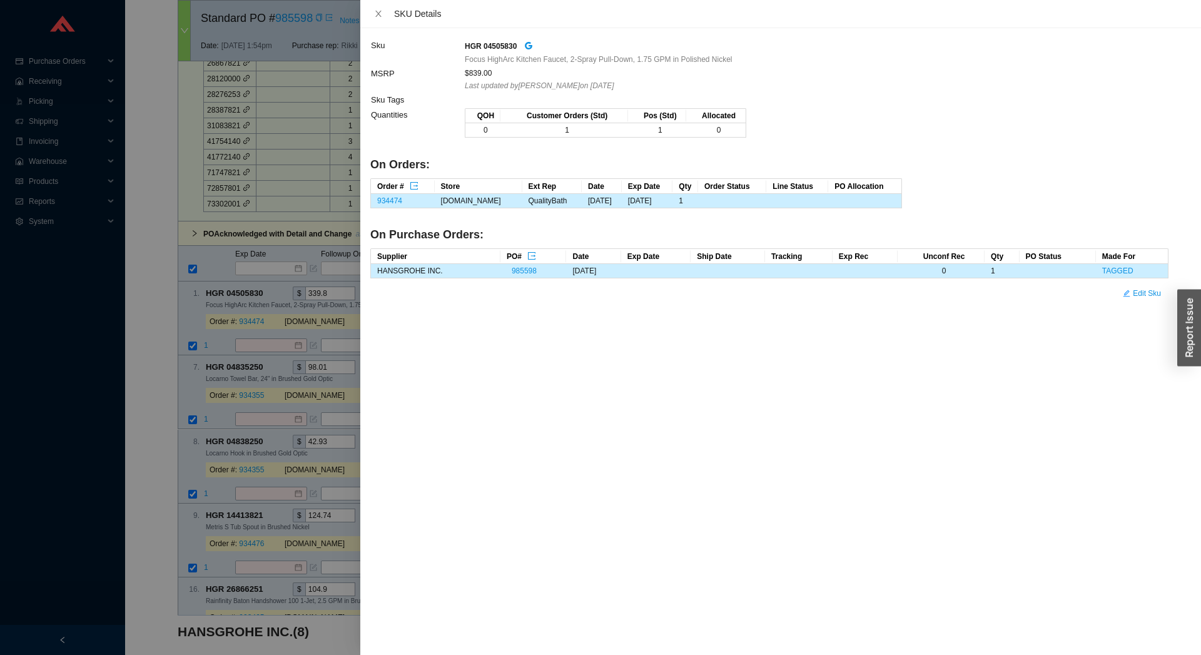
click at [403, 198] on td "934474" at bounding box center [403, 201] width 64 height 14
click at [392, 200] on link "934474" at bounding box center [389, 200] width 25 height 9
click at [250, 260] on div at bounding box center [600, 327] width 1201 height 655
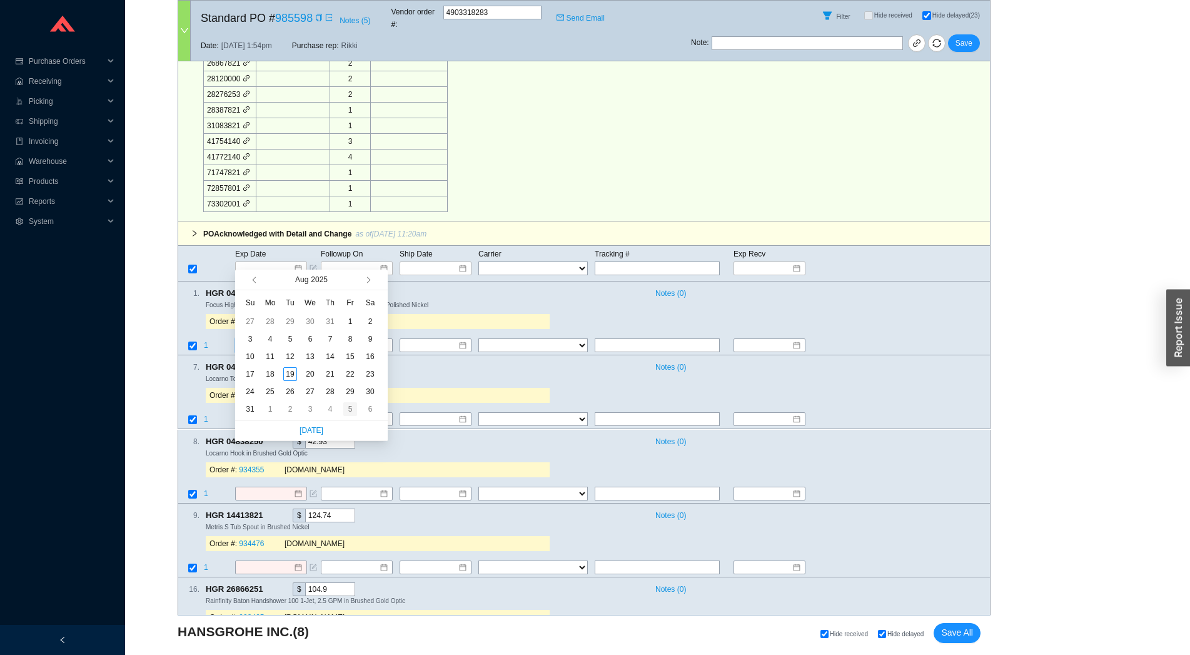
type input "9/5/2025"
click at [347, 408] on div "5" at bounding box center [350, 409] width 14 height 14
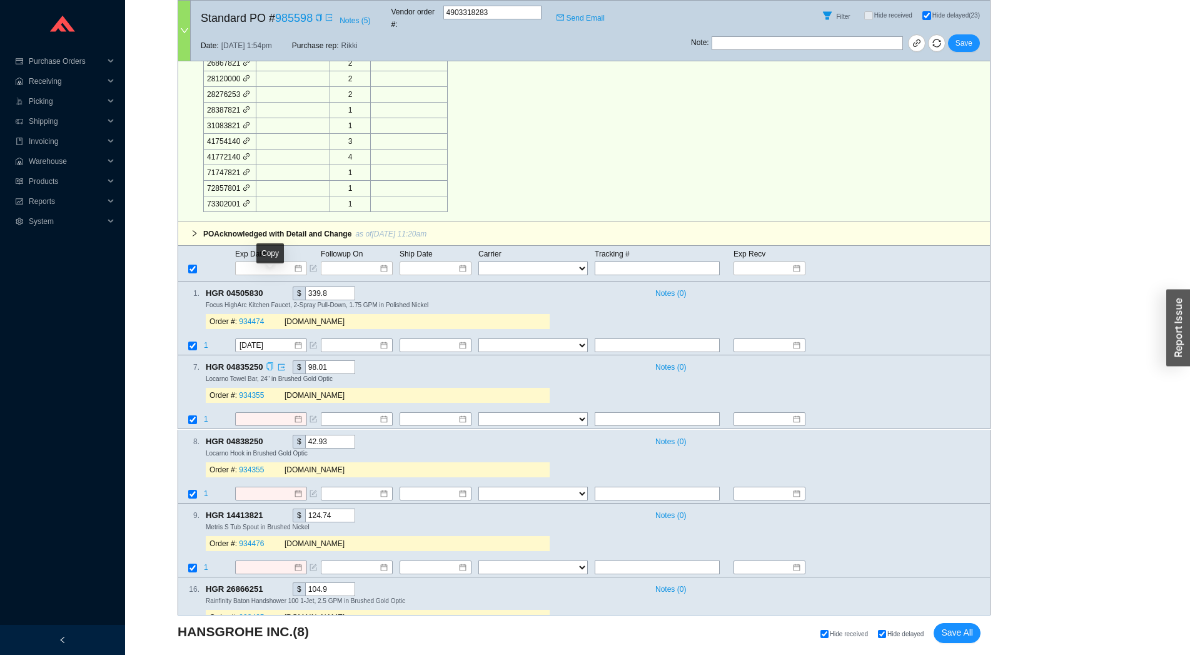
click at [271, 363] on icon "copy" at bounding box center [270, 367] width 8 height 8
click at [207, 415] on span "1" at bounding box center [206, 419] width 4 height 9
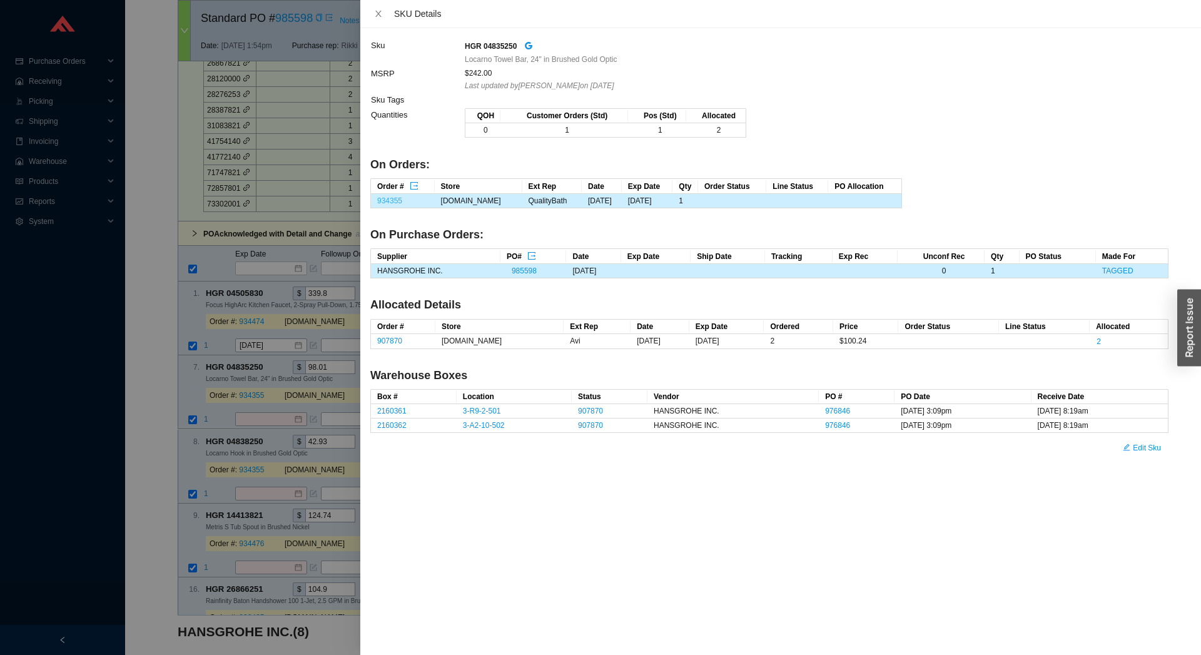
click at [393, 199] on link "934355" at bounding box center [389, 200] width 25 height 9
click at [153, 213] on div at bounding box center [600, 327] width 1201 height 655
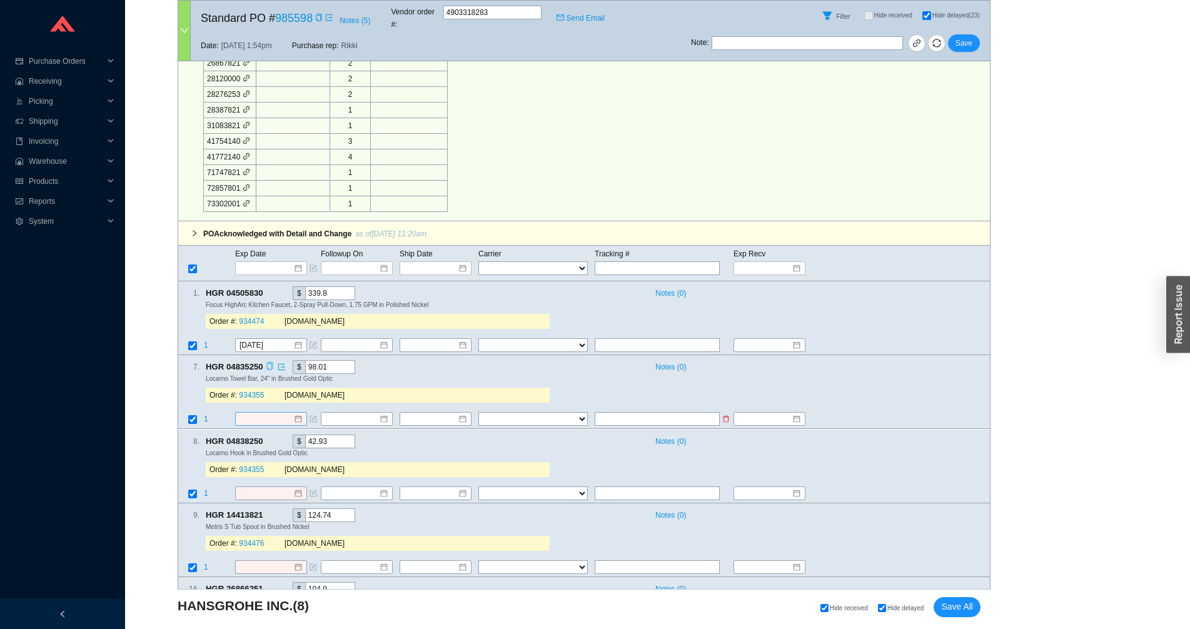
click at [256, 413] on input at bounding box center [267, 419] width 54 height 13
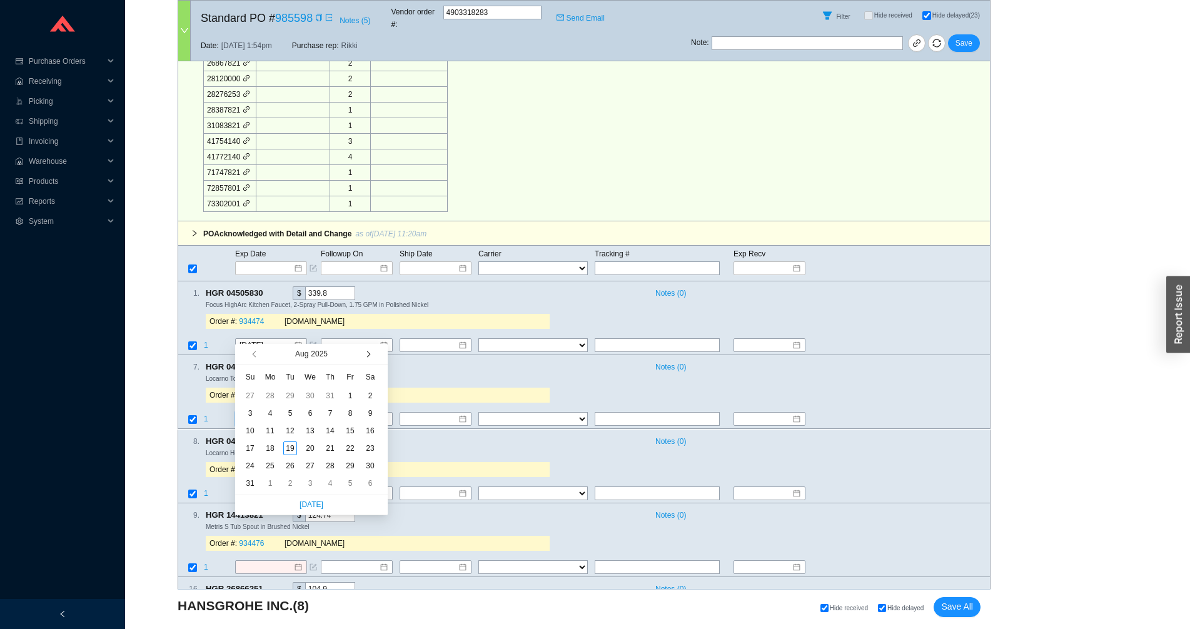
click at [365, 352] on button "button" at bounding box center [367, 354] width 12 height 20
type input "9/9/2025"
click at [294, 411] on div "9" at bounding box center [290, 413] width 14 height 14
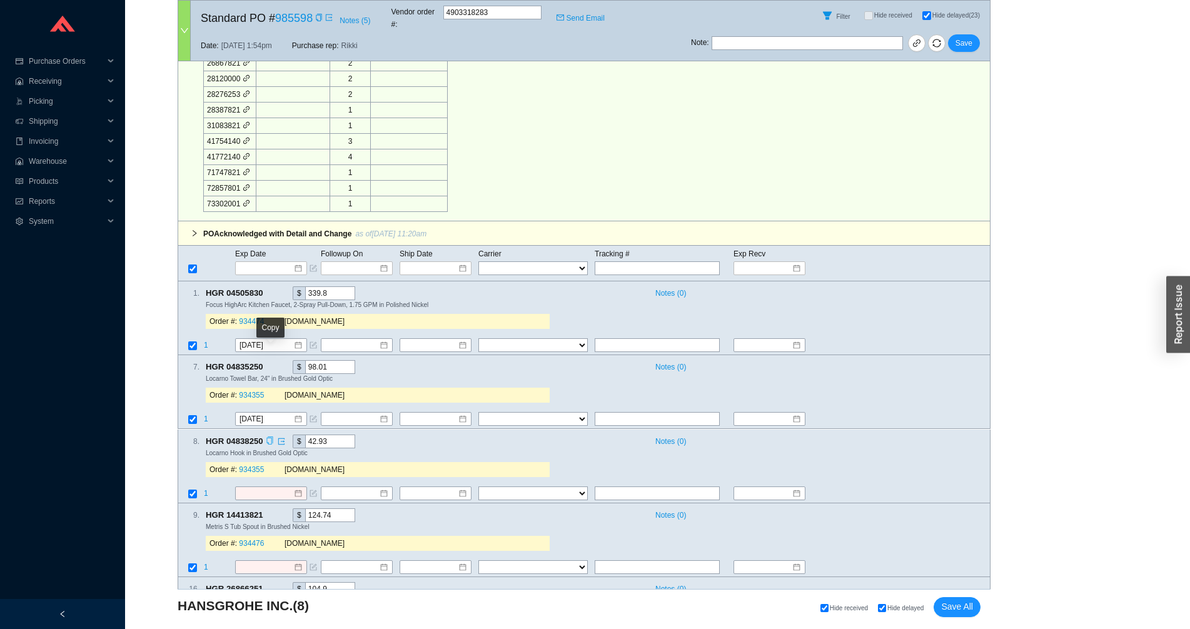
click at [267, 436] on icon "copy" at bounding box center [270, 440] width 8 height 8
click at [204, 489] on span "1" at bounding box center [206, 493] width 4 height 9
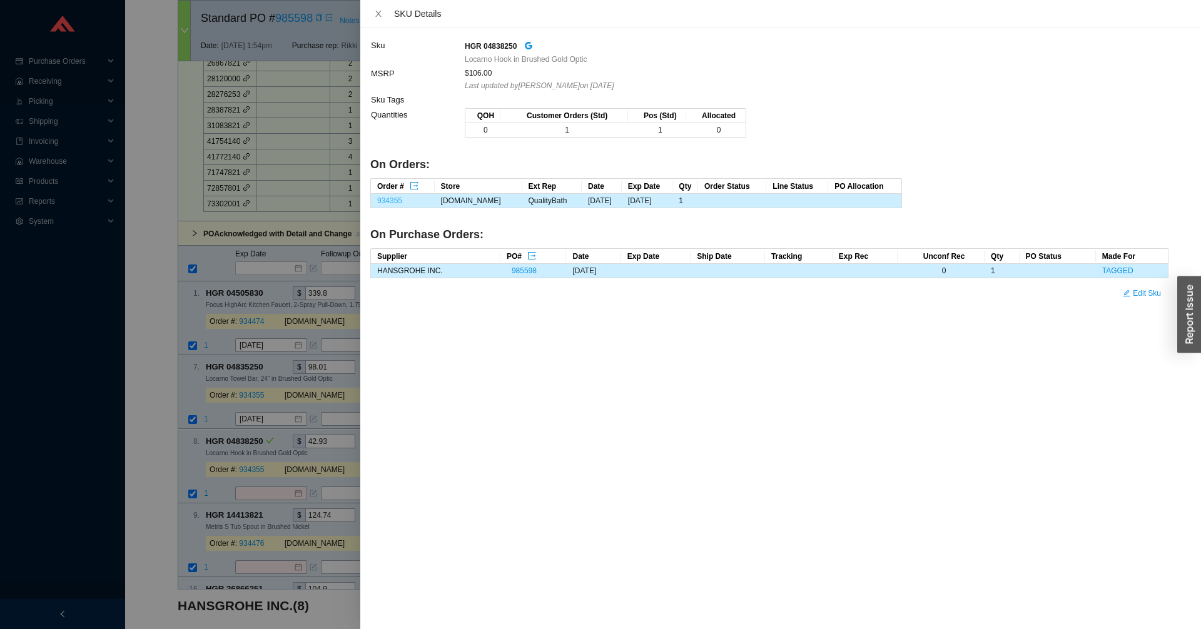
click at [398, 204] on link "934355" at bounding box center [389, 200] width 25 height 9
click at [249, 417] on div at bounding box center [600, 314] width 1201 height 629
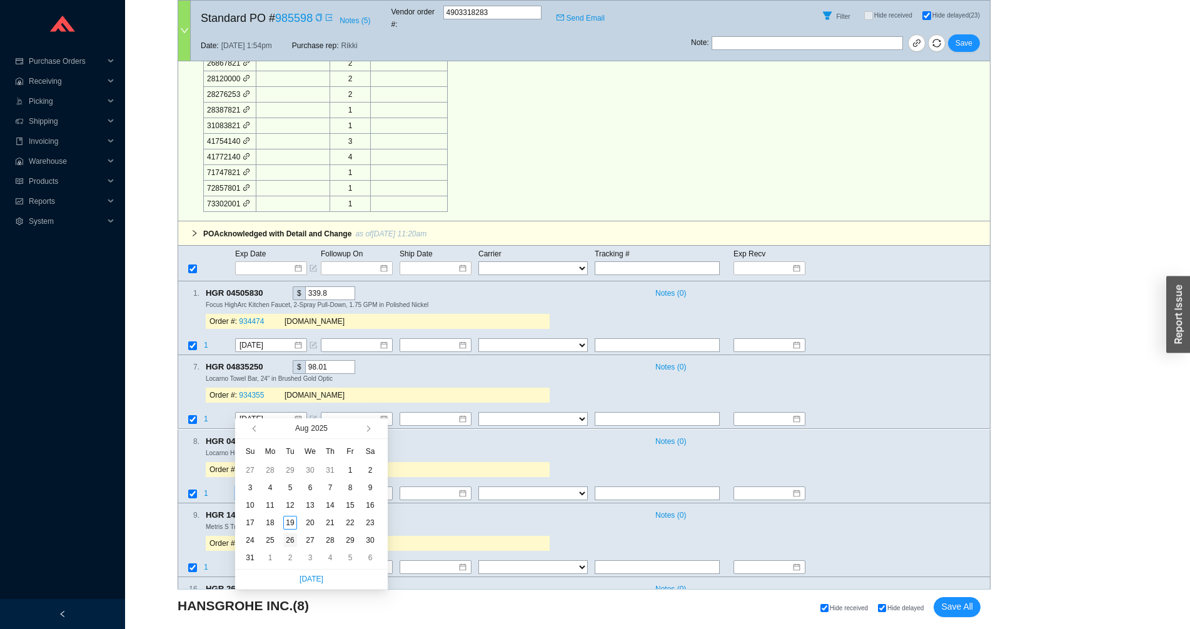
type input "[DATE]"
click at [290, 542] on div "26" at bounding box center [290, 540] width 14 height 14
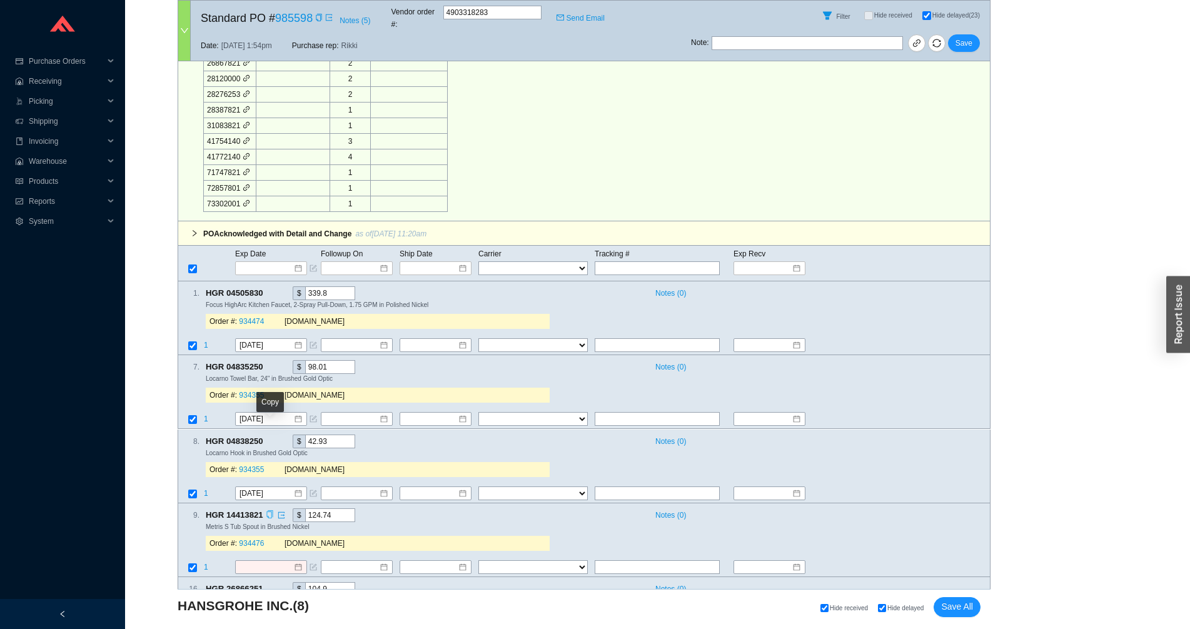
click at [273, 510] on icon "copy" at bounding box center [269, 514] width 6 height 8
click at [209, 560] on td "1" at bounding box center [218, 568] width 31 height 17
click at [204, 563] on span "1" at bounding box center [206, 567] width 4 height 9
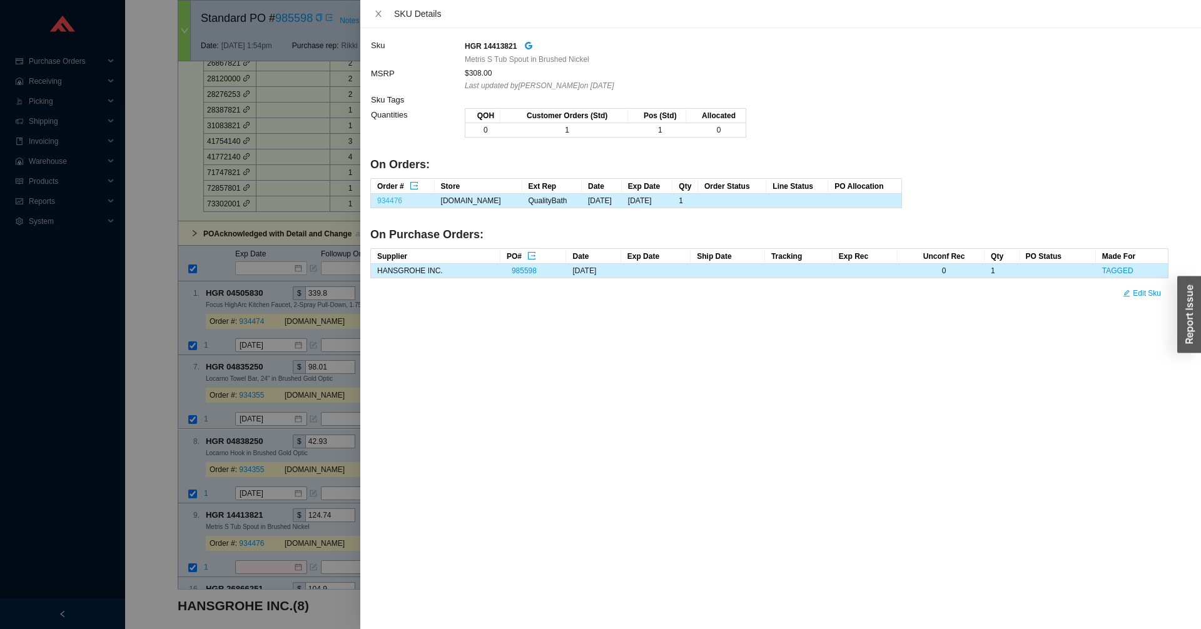
click at [396, 200] on link "934476" at bounding box center [389, 200] width 25 height 9
click at [241, 483] on div at bounding box center [600, 314] width 1201 height 629
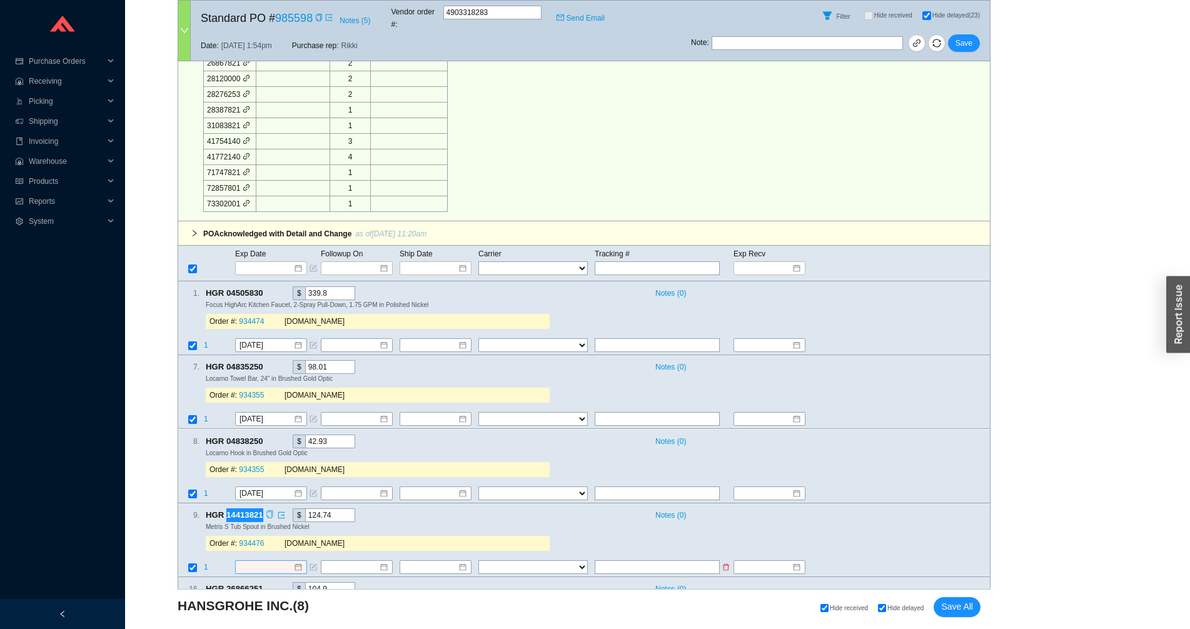
click at [252, 561] on input at bounding box center [267, 567] width 54 height 13
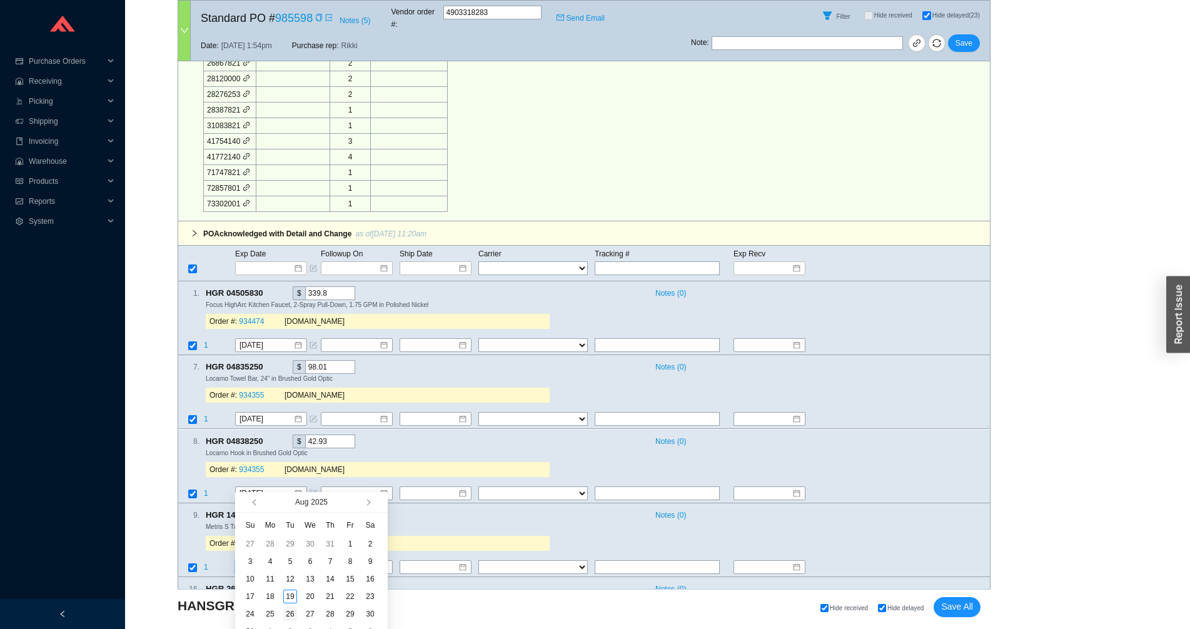
type input "[DATE]"
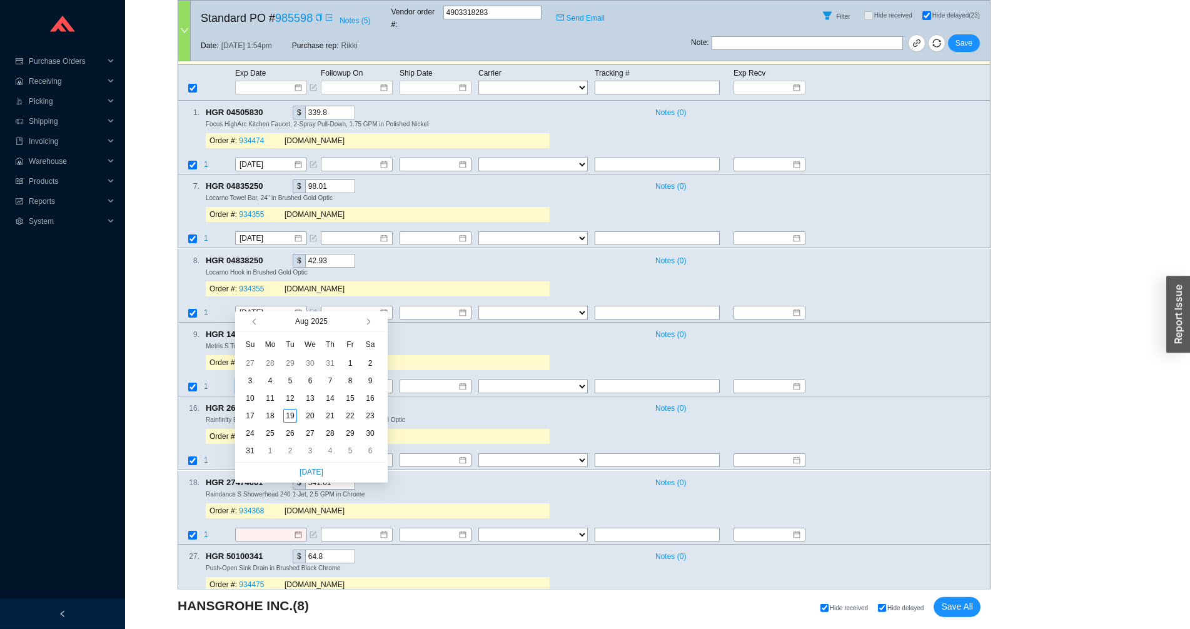
scroll to position [2123, 0]
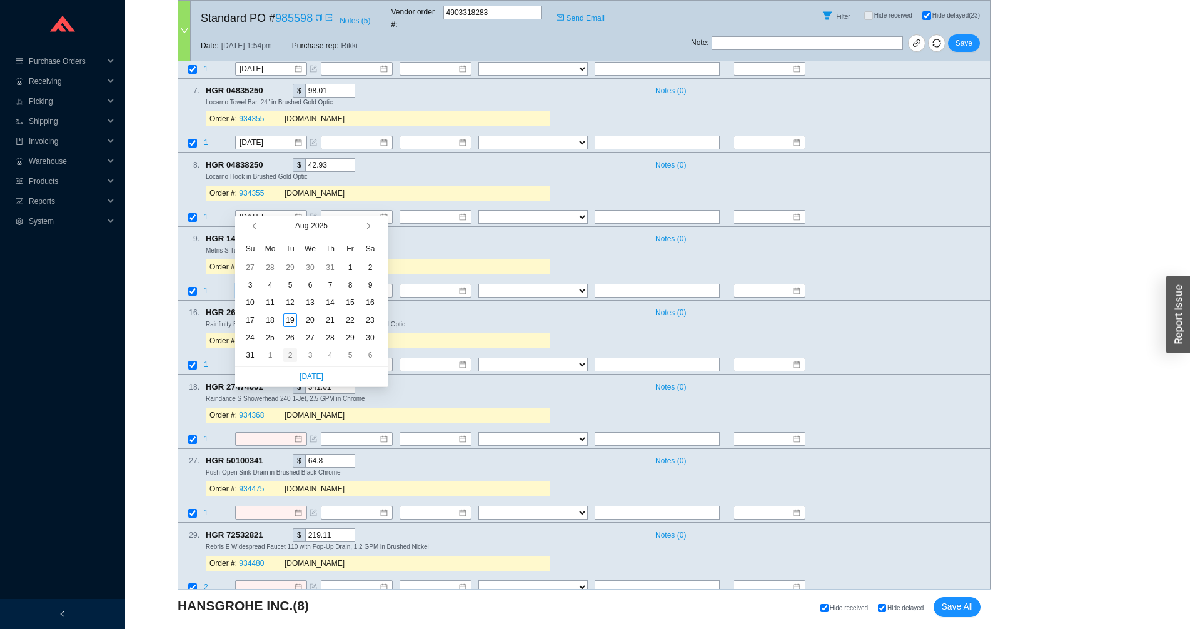
type input "[DATE]"
click at [288, 353] on div "2" at bounding box center [290, 355] width 14 height 14
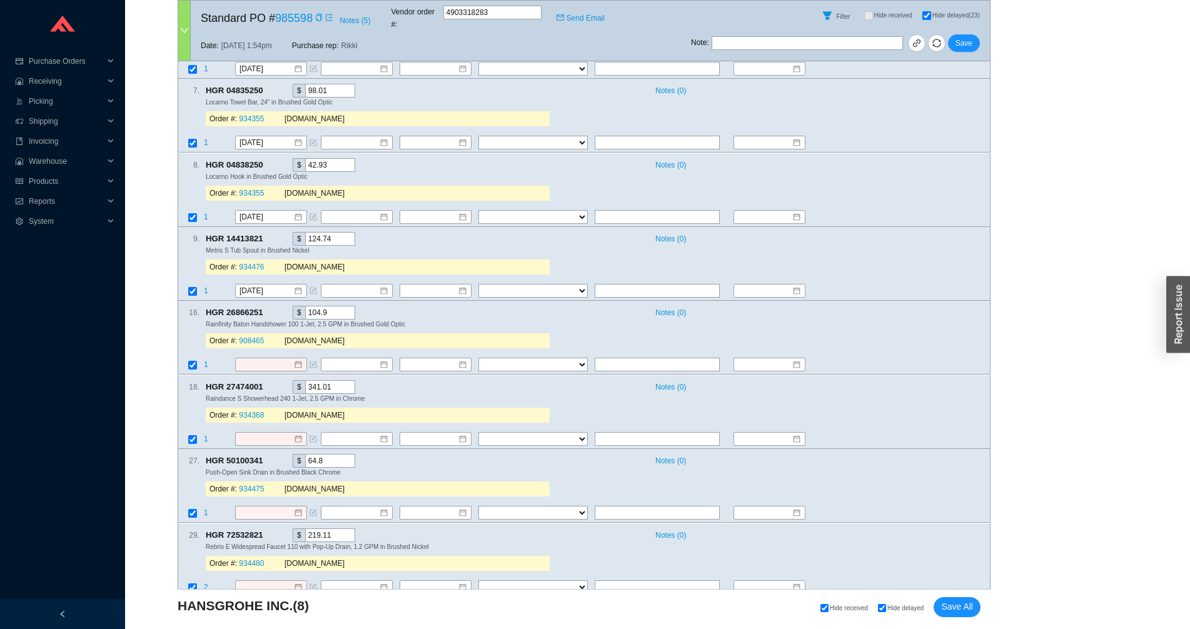
click at [266, 308] on icon "copy" at bounding box center [270, 312] width 8 height 8
click at [204, 361] on span "1" at bounding box center [206, 365] width 4 height 9
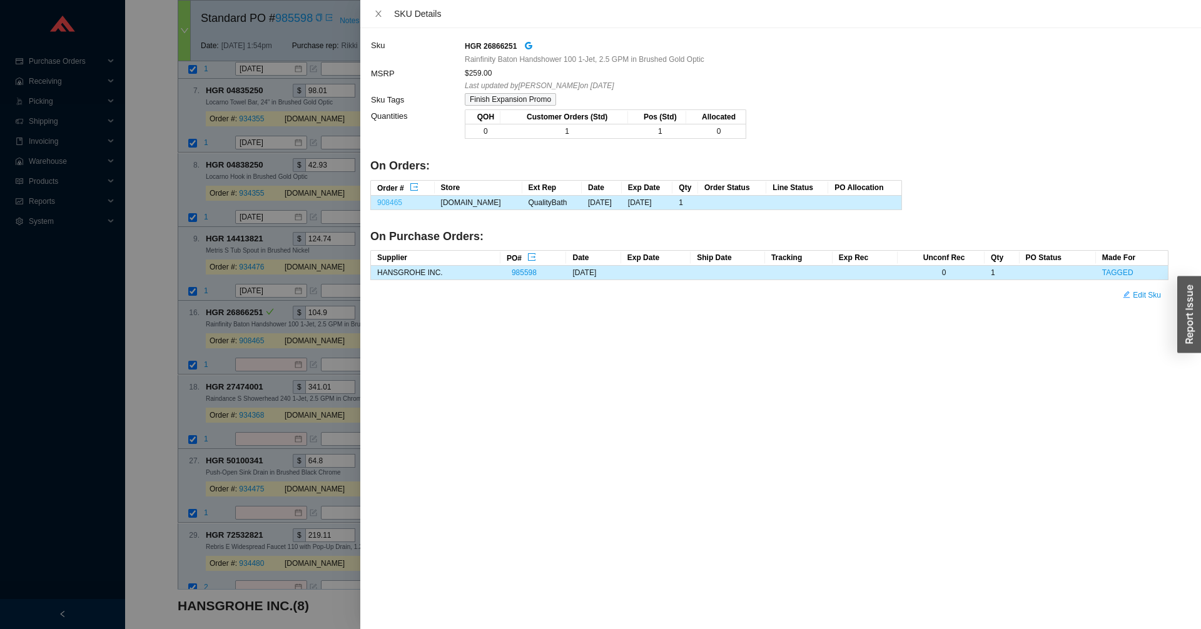
click at [388, 202] on link "908465" at bounding box center [389, 202] width 25 height 9
click at [258, 254] on div at bounding box center [600, 314] width 1201 height 629
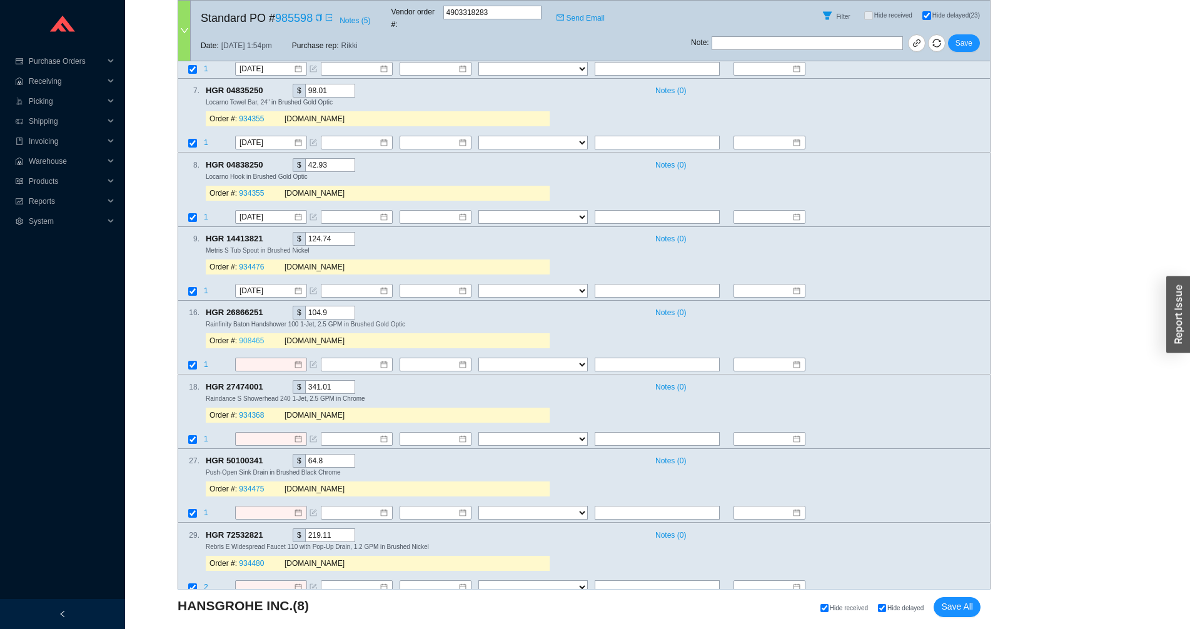
click at [257, 337] on link "908465" at bounding box center [251, 341] width 25 height 9
click at [247, 359] on input at bounding box center [267, 365] width 54 height 13
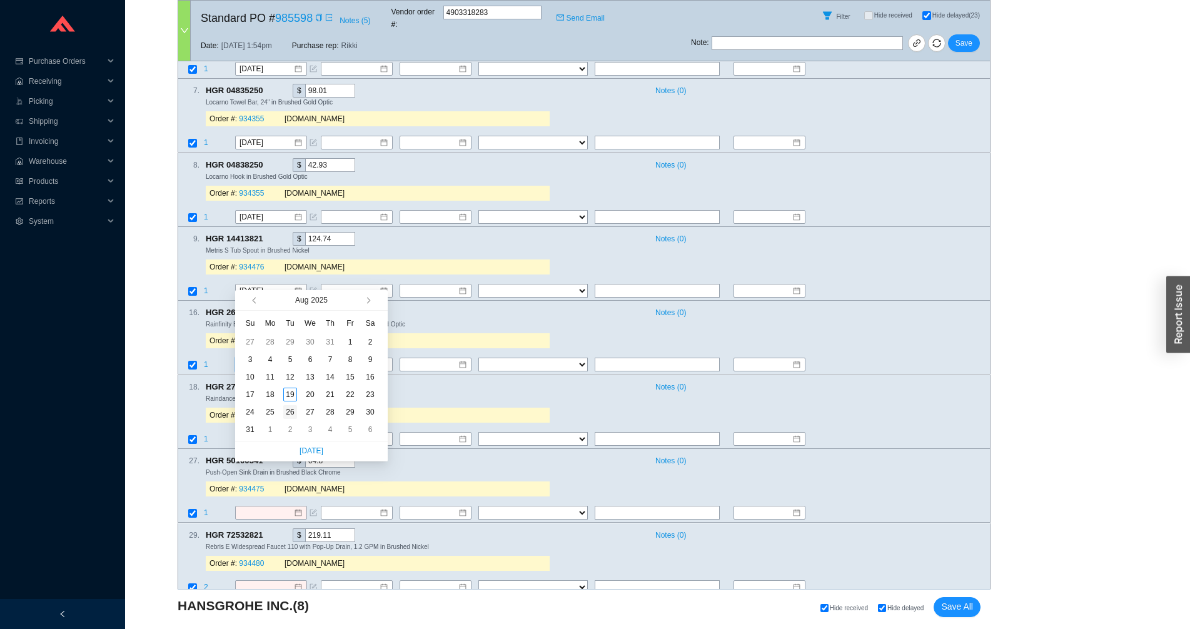
type input "[DATE]"
click at [292, 408] on div "26" at bounding box center [290, 412] width 14 height 14
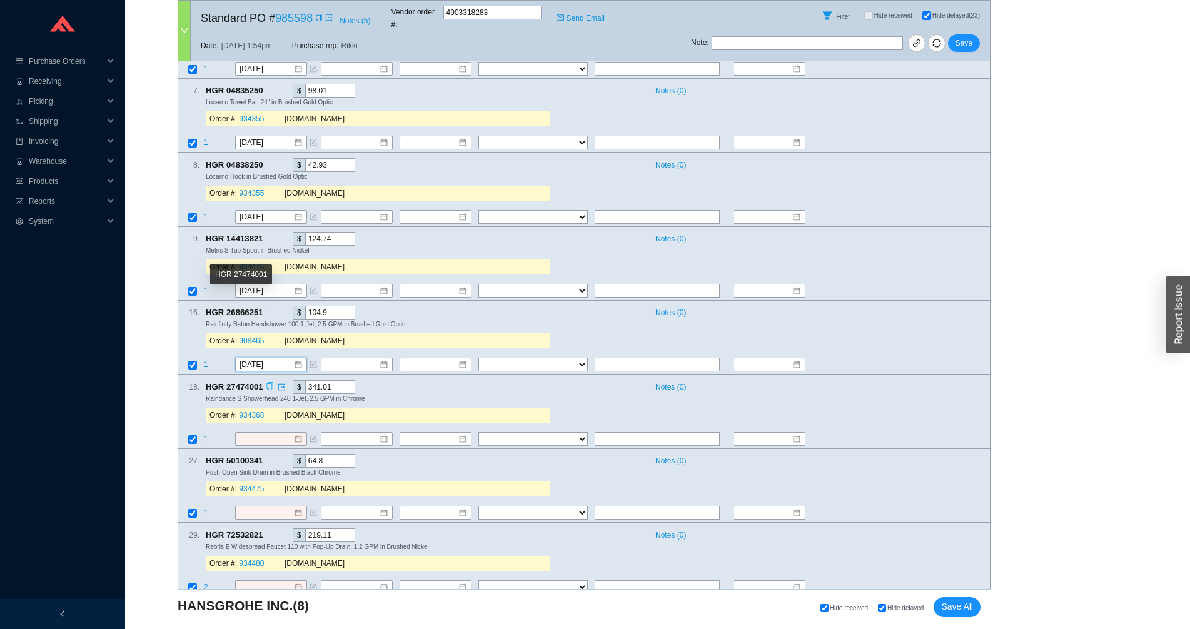
click at [268, 382] on icon "copy" at bounding box center [269, 386] width 6 height 8
click at [206, 435] on span "1" at bounding box center [206, 439] width 4 height 9
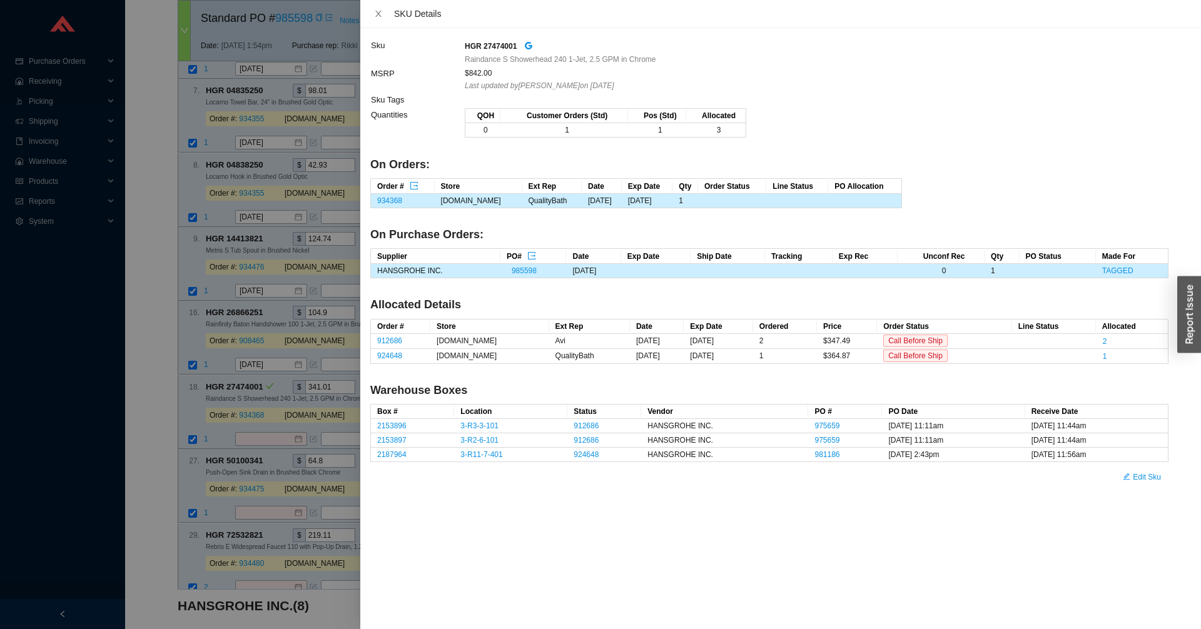
click at [383, 206] on td "934368" at bounding box center [403, 201] width 64 height 14
click at [383, 202] on link "934368" at bounding box center [389, 200] width 25 height 9
click at [258, 325] on div at bounding box center [600, 314] width 1201 height 629
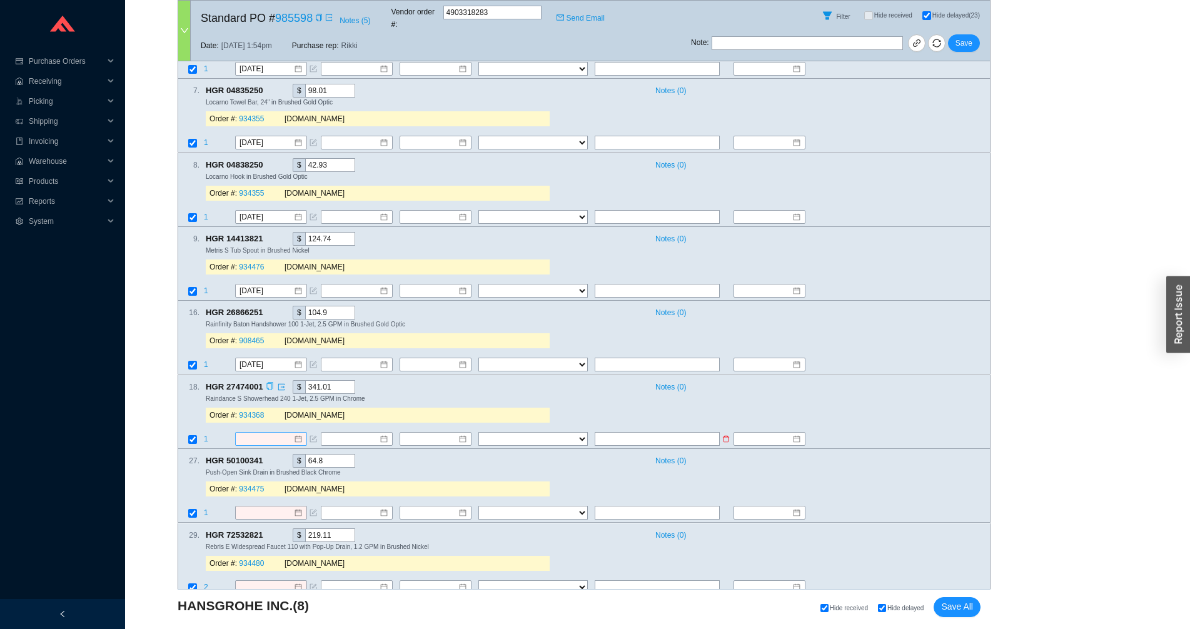
click at [258, 433] on input at bounding box center [267, 439] width 54 height 13
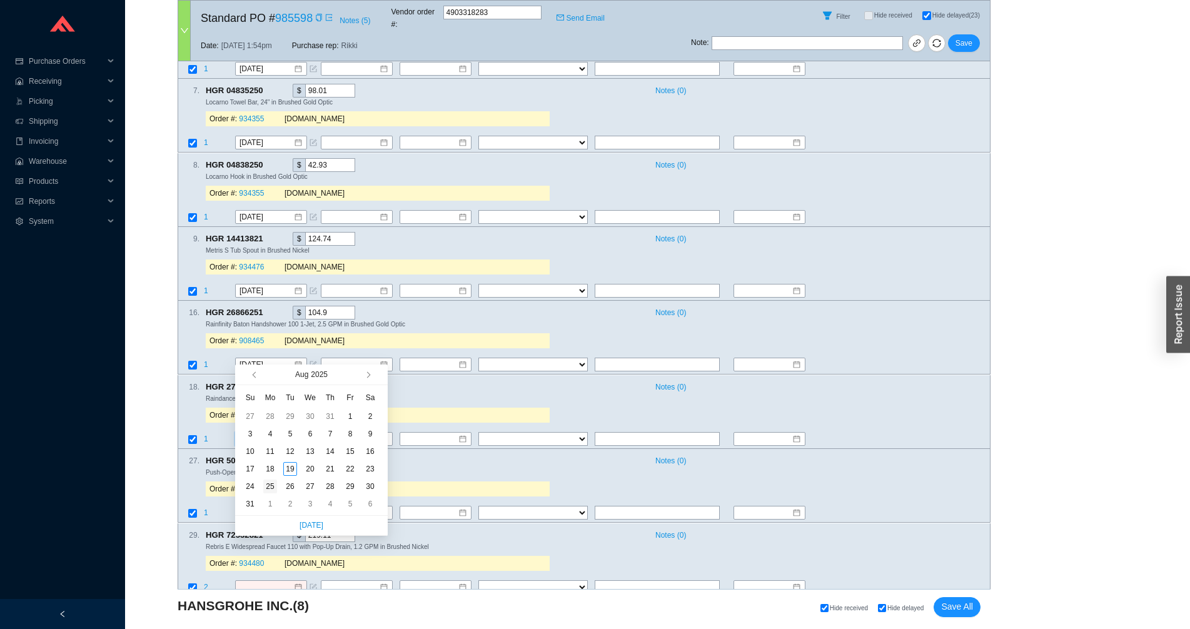
type input "[DATE]"
click at [267, 489] on div "25" at bounding box center [270, 487] width 14 height 14
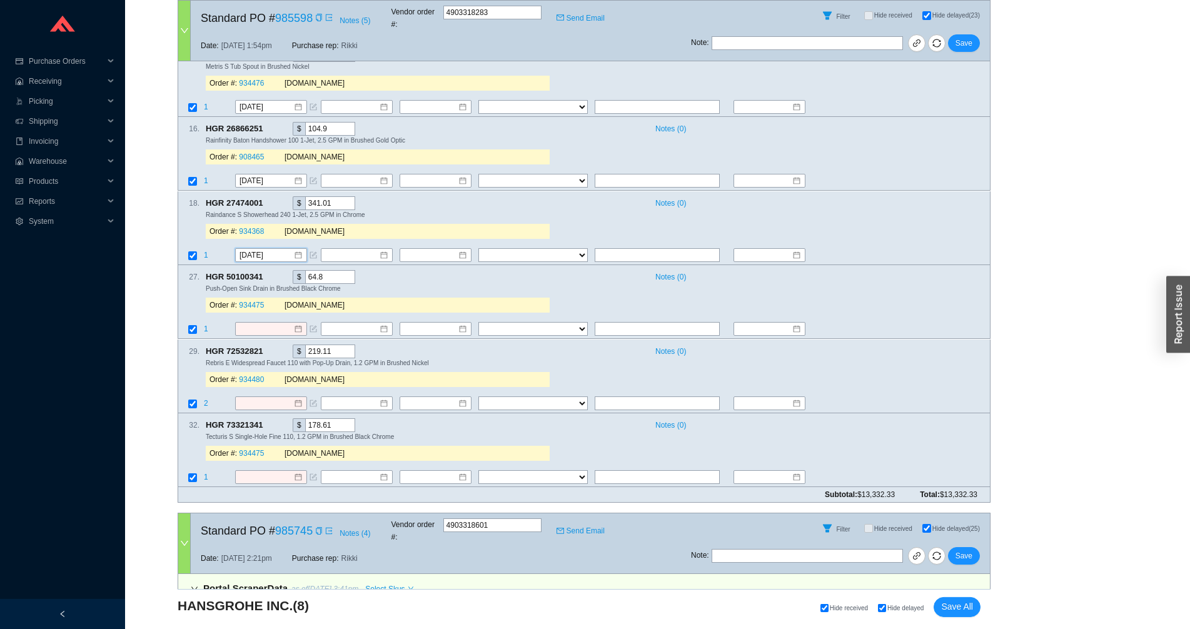
scroll to position [2399, 0]
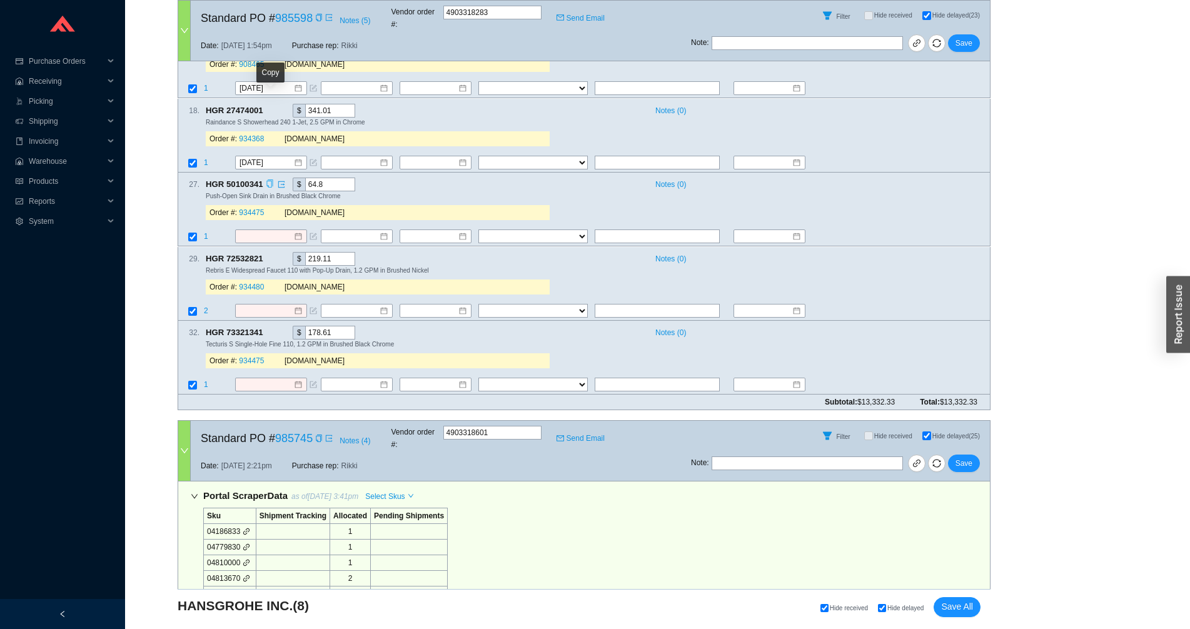
click at [273, 180] on icon "copy" at bounding box center [270, 184] width 8 height 8
click at [204, 233] on span "1" at bounding box center [206, 237] width 4 height 9
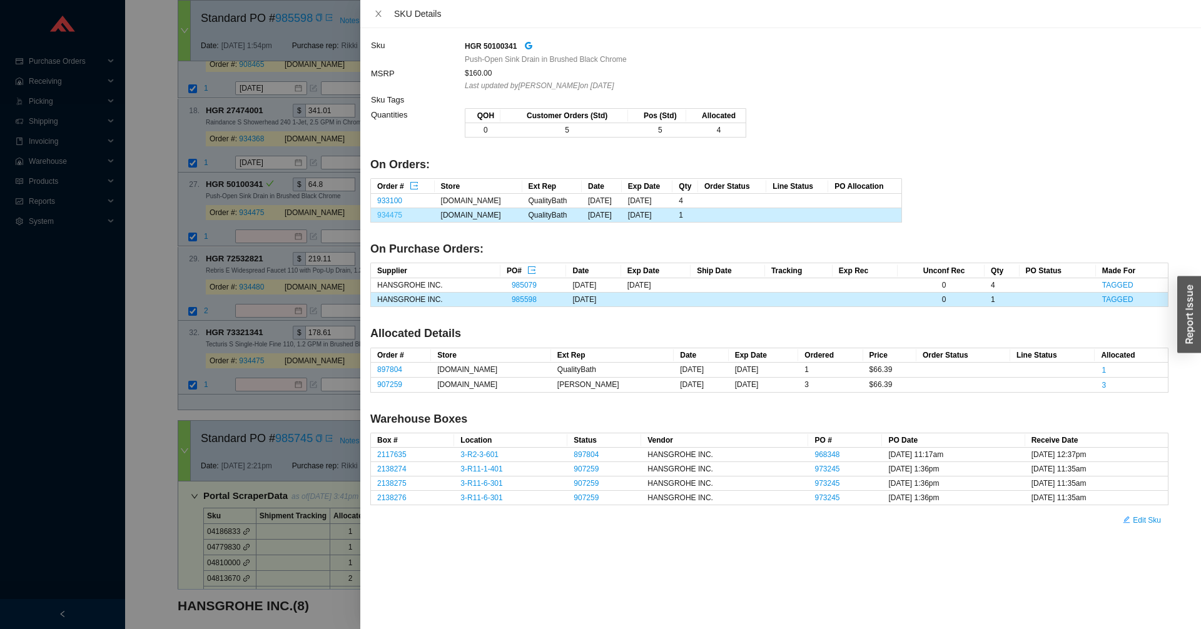
click at [391, 215] on link "934475" at bounding box center [389, 215] width 25 height 9
click at [243, 166] on div at bounding box center [600, 314] width 1201 height 629
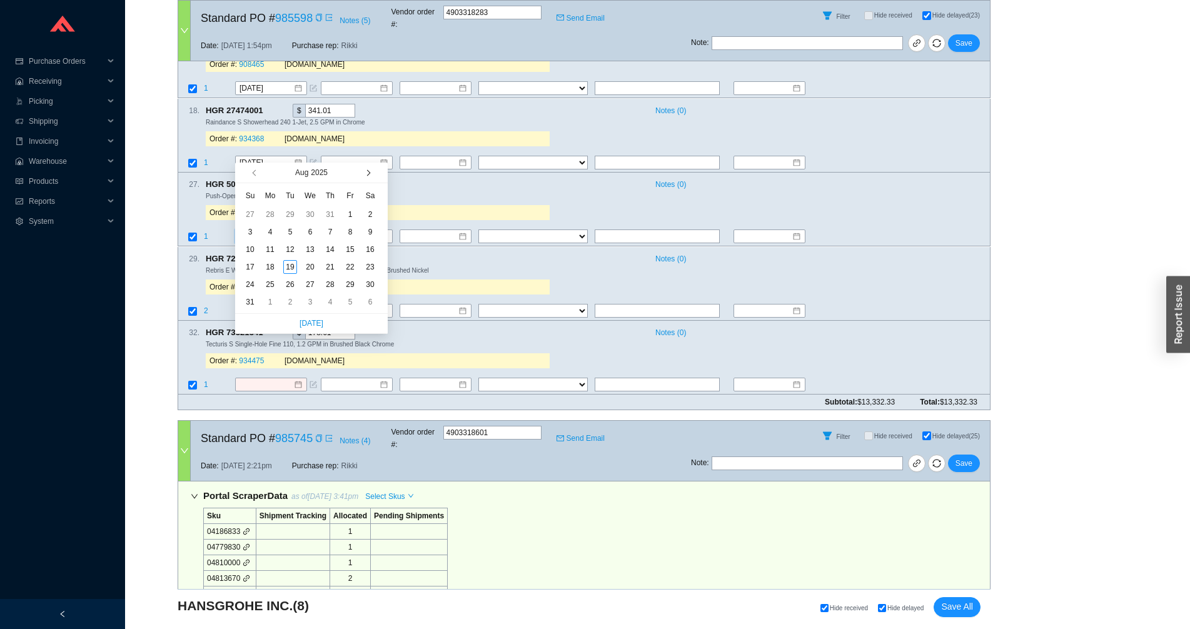
click at [370, 172] on button "button" at bounding box center [367, 173] width 12 height 20
type input "9/12/2025"
click at [345, 233] on div "12" at bounding box center [350, 232] width 14 height 14
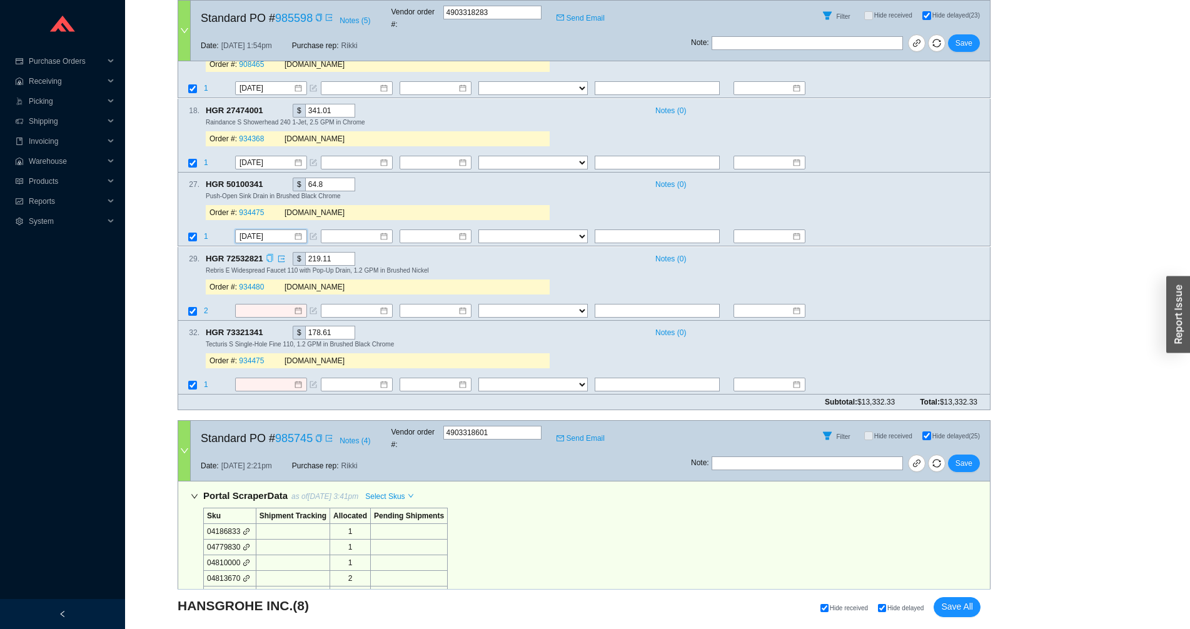
click at [272, 254] on icon "copy" at bounding box center [269, 258] width 6 height 8
click at [206, 306] on span "2" at bounding box center [207, 310] width 6 height 9
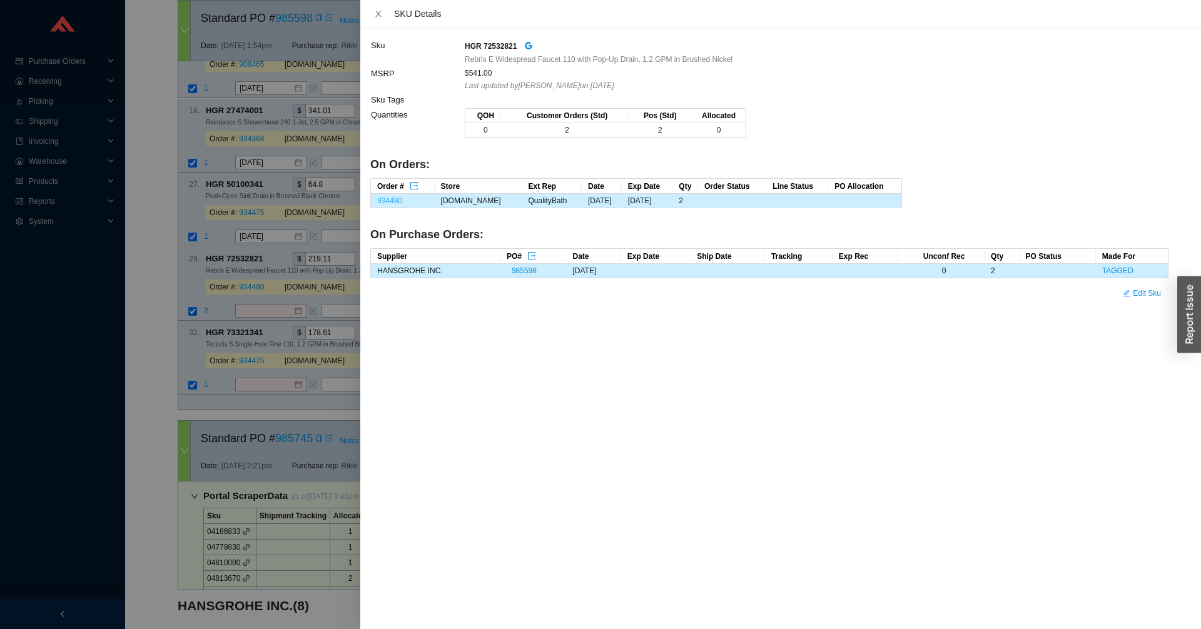
click at [391, 201] on link "934480" at bounding box center [389, 200] width 25 height 9
click at [223, 231] on div at bounding box center [600, 314] width 1201 height 629
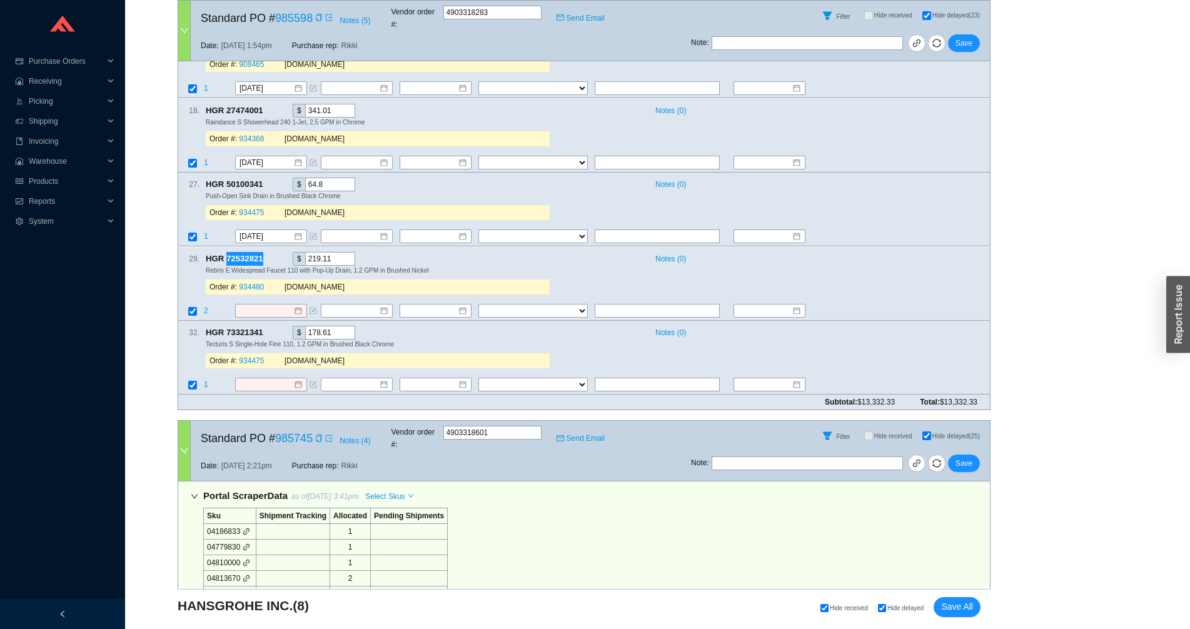
click at [262, 305] on input at bounding box center [267, 311] width 54 height 13
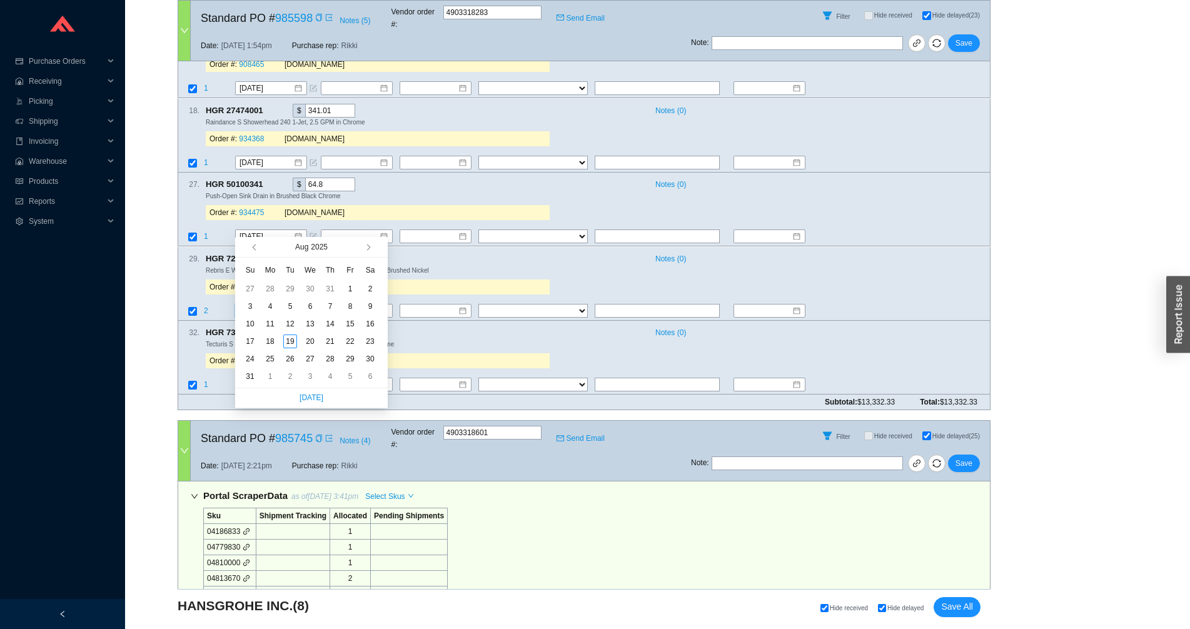
click at [357, 250] on div "Aug 2025" at bounding box center [310, 247] width 99 height 20
click at [365, 250] on button "button" at bounding box center [367, 247] width 12 height 20
type input "9/22/2025"
click at [268, 341] on div "22" at bounding box center [270, 342] width 14 height 14
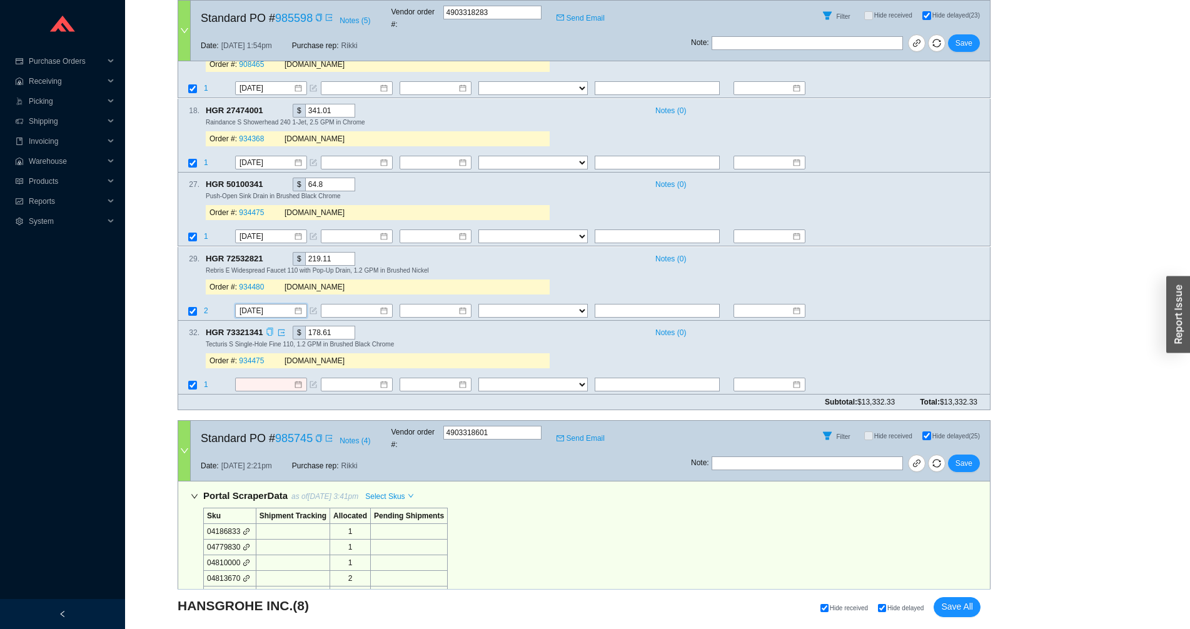
click at [268, 328] on icon "copy" at bounding box center [269, 332] width 6 height 8
click at [207, 380] on span "1" at bounding box center [206, 384] width 4 height 9
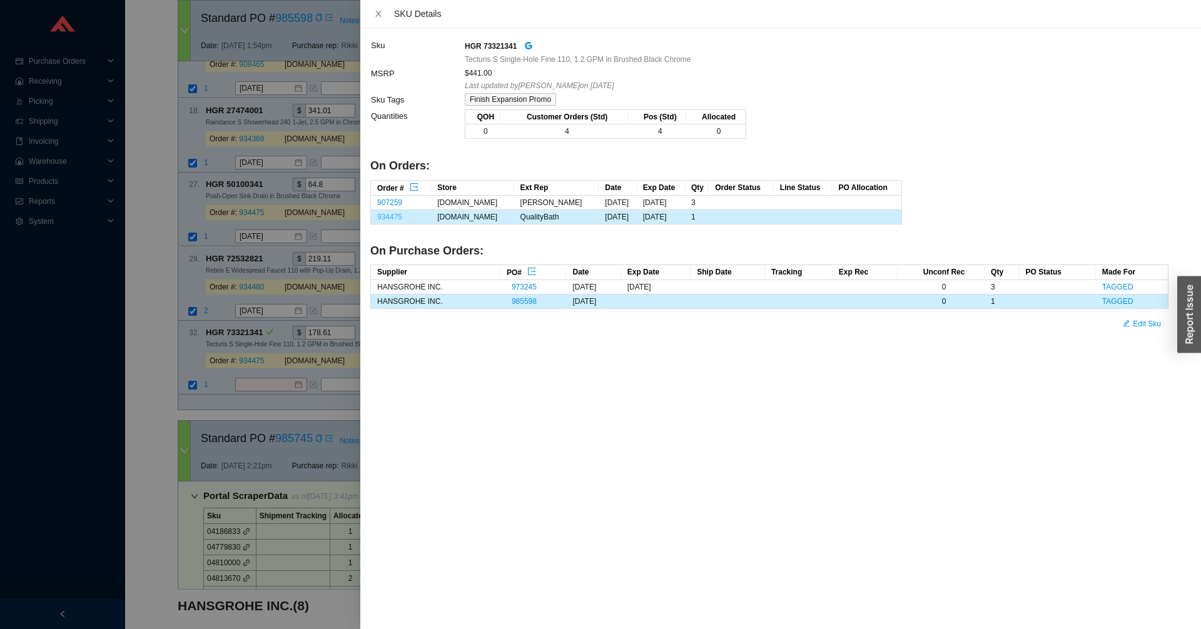
click at [396, 218] on link "934475" at bounding box center [389, 217] width 25 height 9
click at [238, 296] on div at bounding box center [600, 314] width 1201 height 629
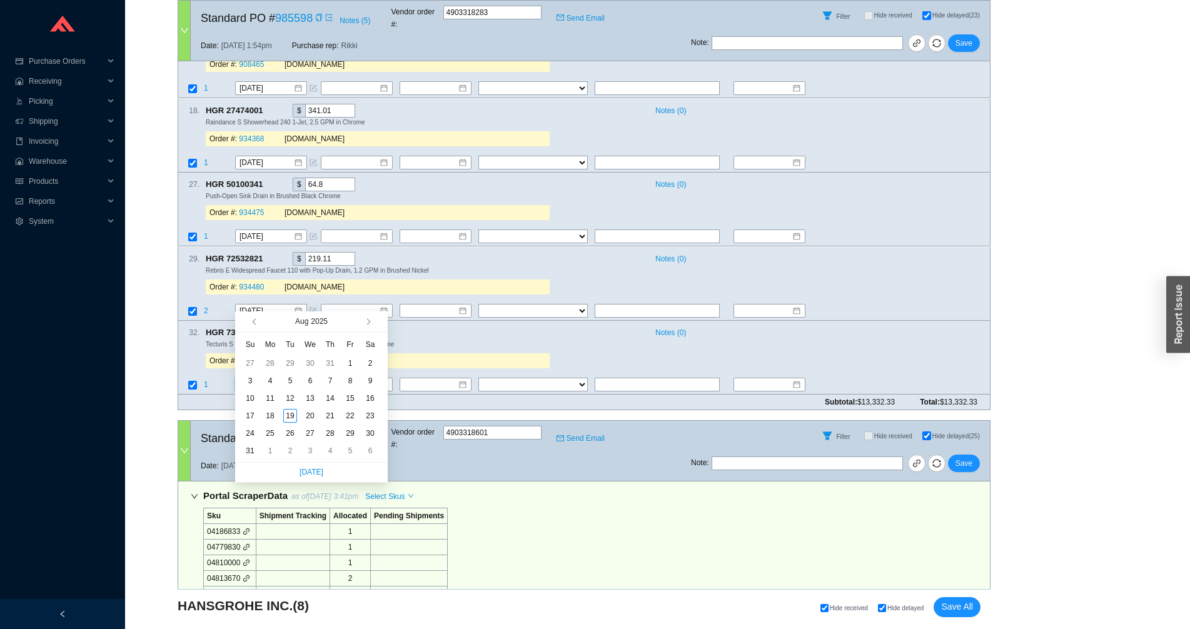
click at [359, 321] on div "Aug 2025" at bounding box center [310, 321] width 99 height 20
click at [364, 323] on button "button" at bounding box center [367, 321] width 12 height 20
type input "9/22/2025"
click at [271, 416] on div "22" at bounding box center [270, 416] width 14 height 14
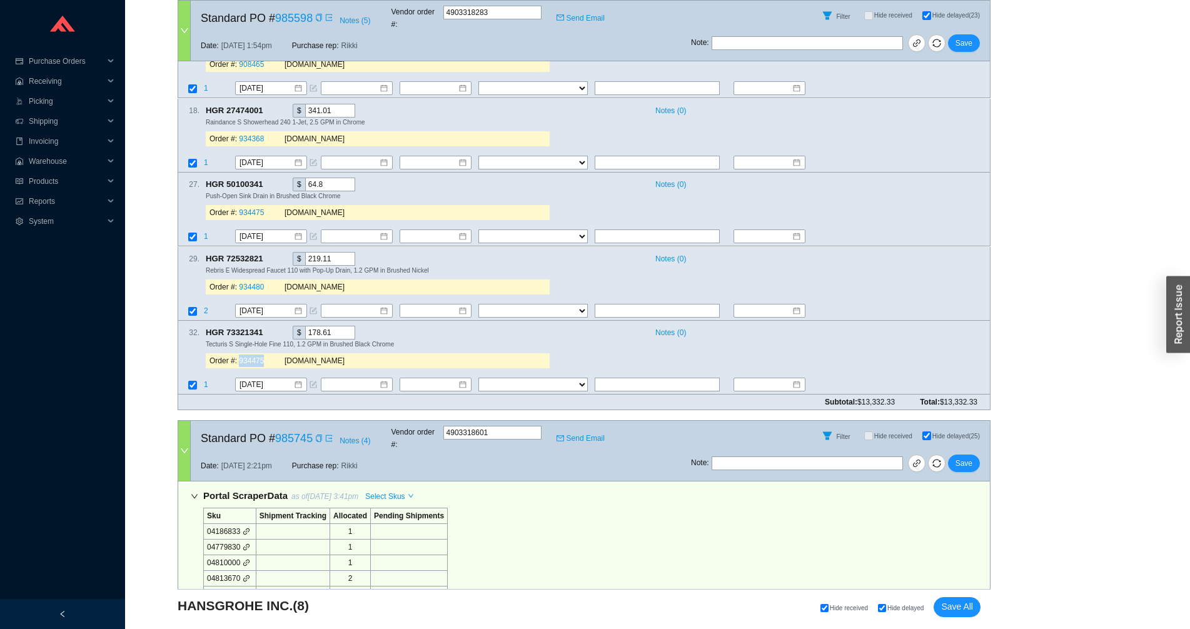
drag, startPoint x: 266, startPoint y: 276, endPoint x: 241, endPoint y: 281, distance: 25.4
click at [241, 355] on div "Order #: 934475" at bounding box center [246, 361] width 75 height 13
copy link "934475"
click at [259, 231] on input "9/12/2025" at bounding box center [267, 237] width 54 height 13
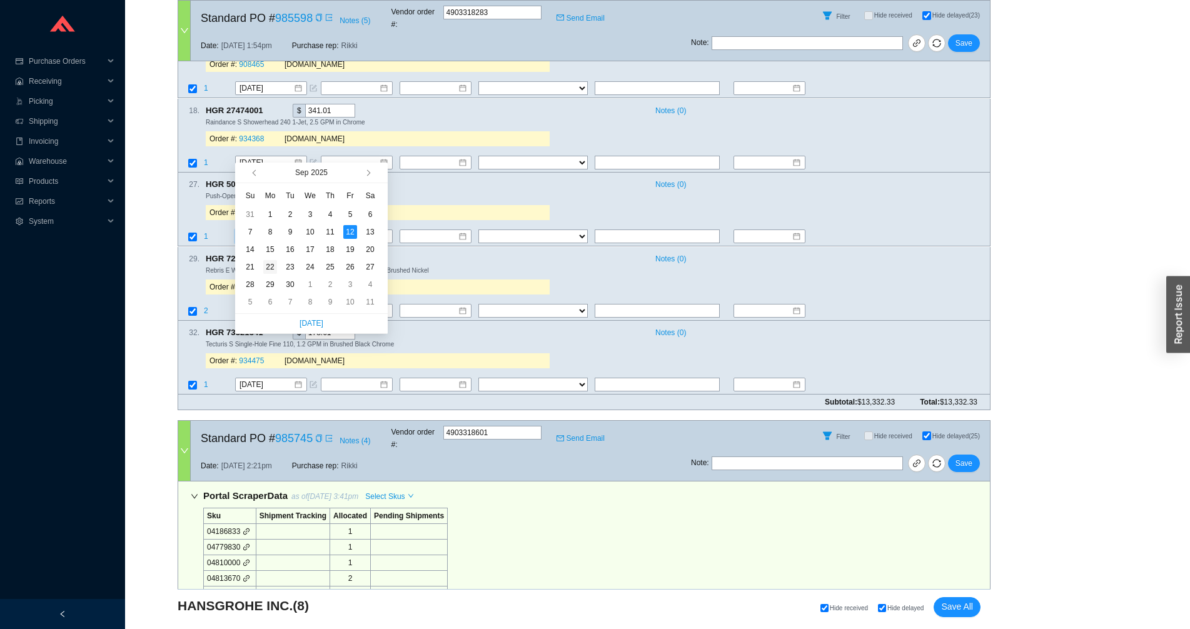
type input "9/22/2025"
click at [266, 265] on div "22" at bounding box center [270, 267] width 14 height 14
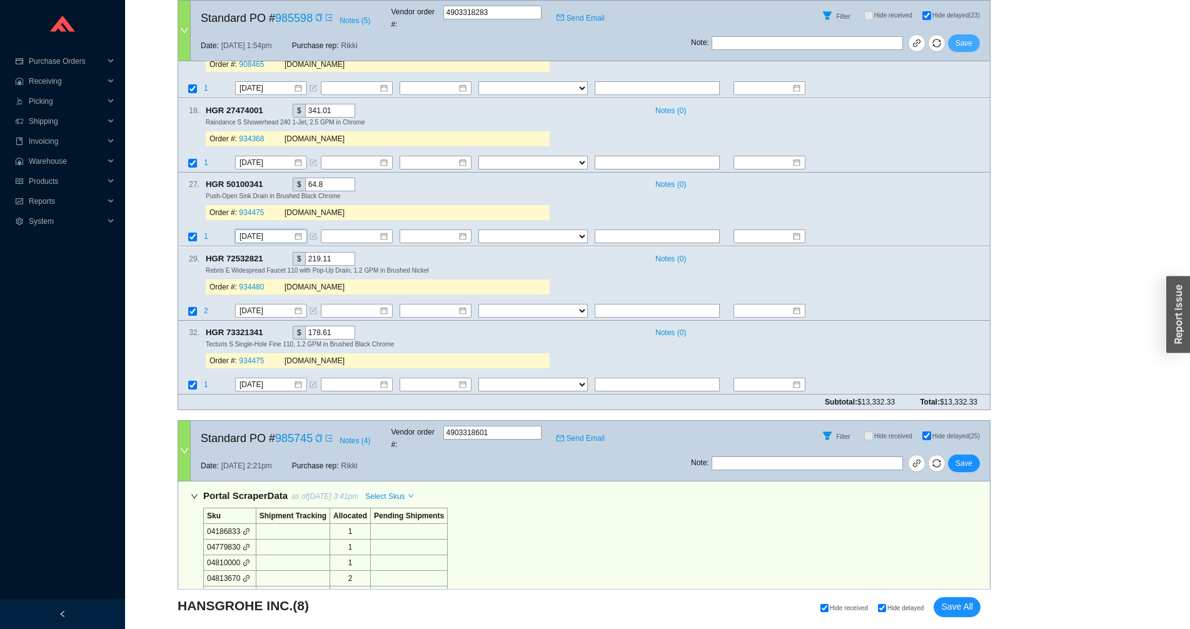
click at [972, 37] on span "Save" at bounding box center [964, 43] width 17 height 13
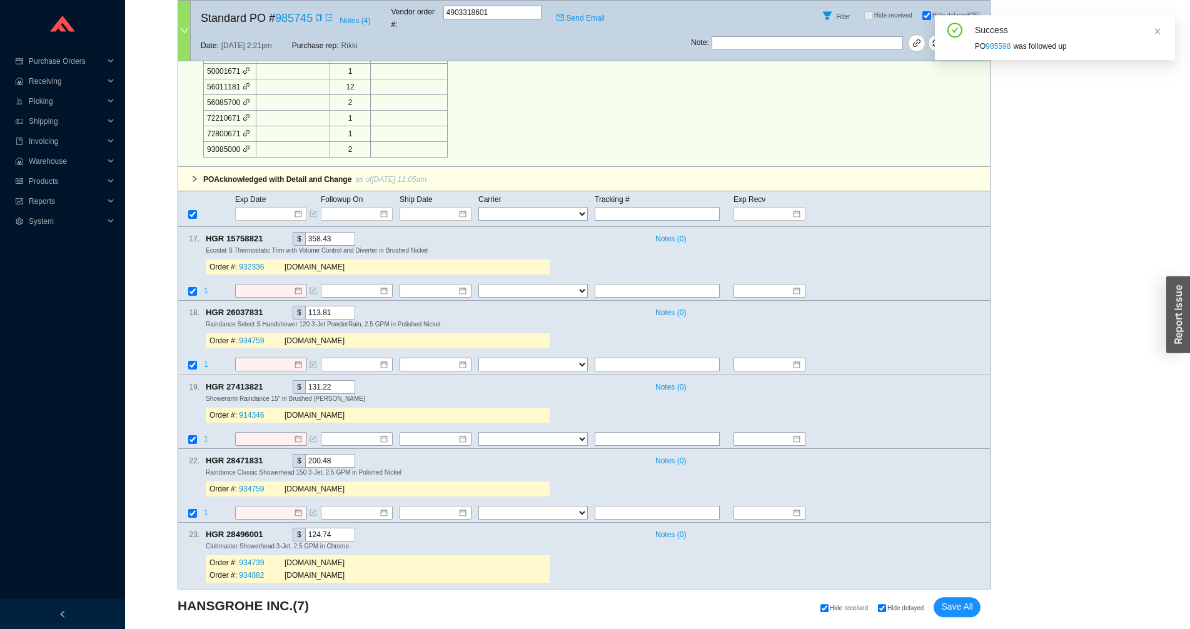
scroll to position [1810, 0]
